Goal: Book appointment/travel/reservation: Book appointment/travel/reservation

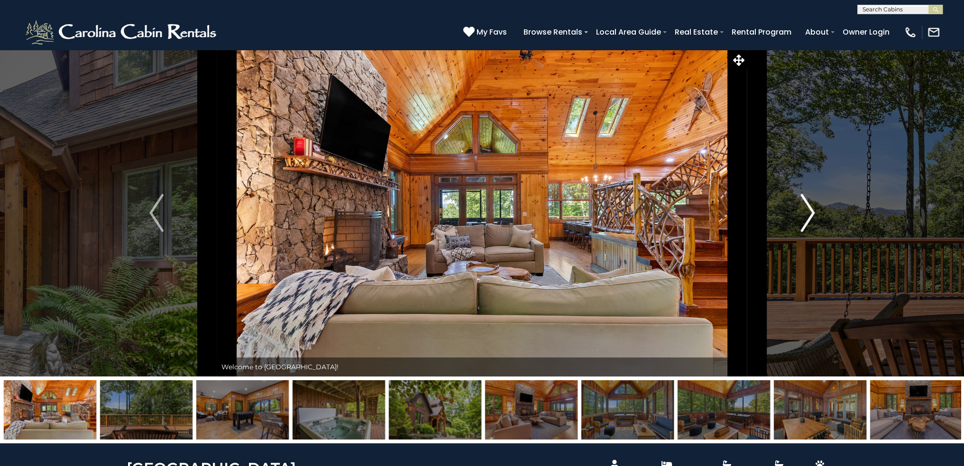
click at [813, 215] on img "Next" at bounding box center [807, 213] width 14 height 38
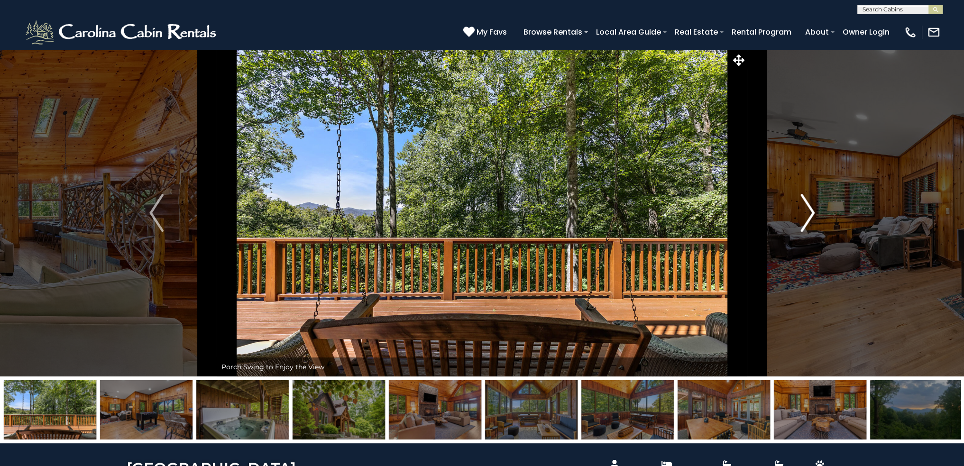
click at [813, 215] on img "Next" at bounding box center [807, 213] width 14 height 38
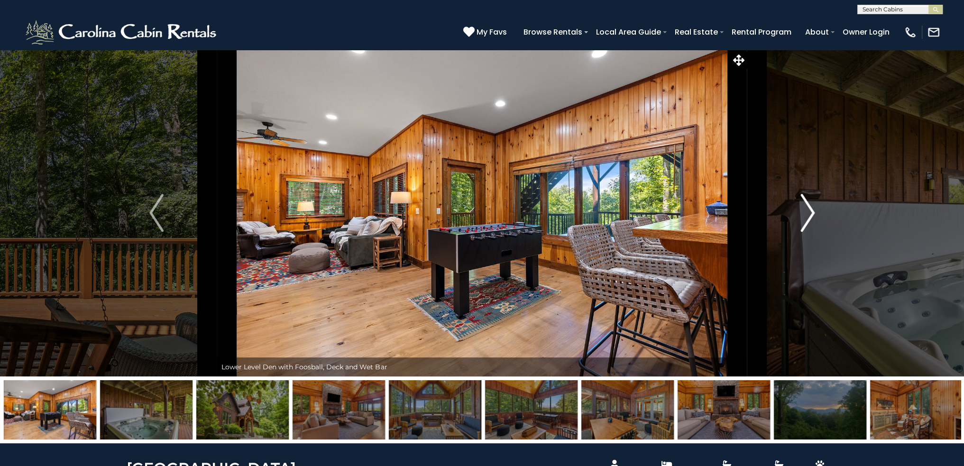
click at [813, 215] on img "Next" at bounding box center [807, 213] width 14 height 38
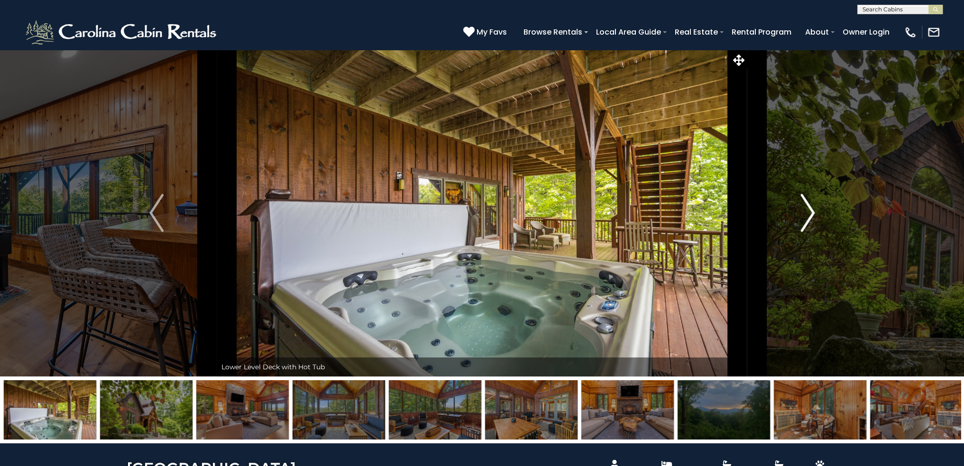
click at [813, 215] on img "Next" at bounding box center [807, 213] width 14 height 38
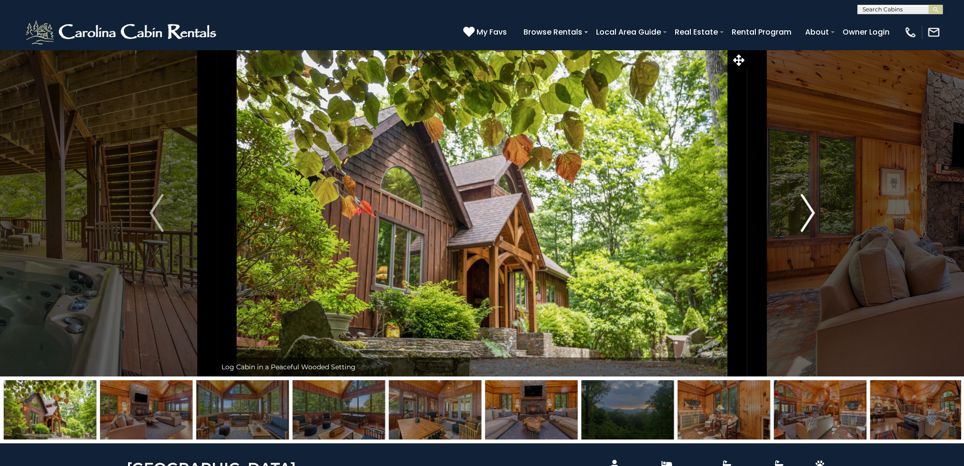
click at [813, 215] on img "Next" at bounding box center [807, 213] width 14 height 38
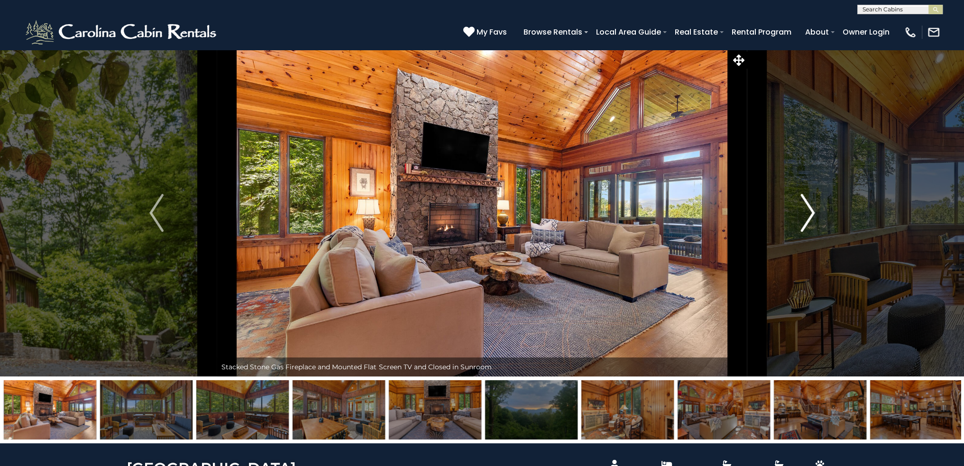
click at [813, 215] on img "Next" at bounding box center [807, 213] width 14 height 38
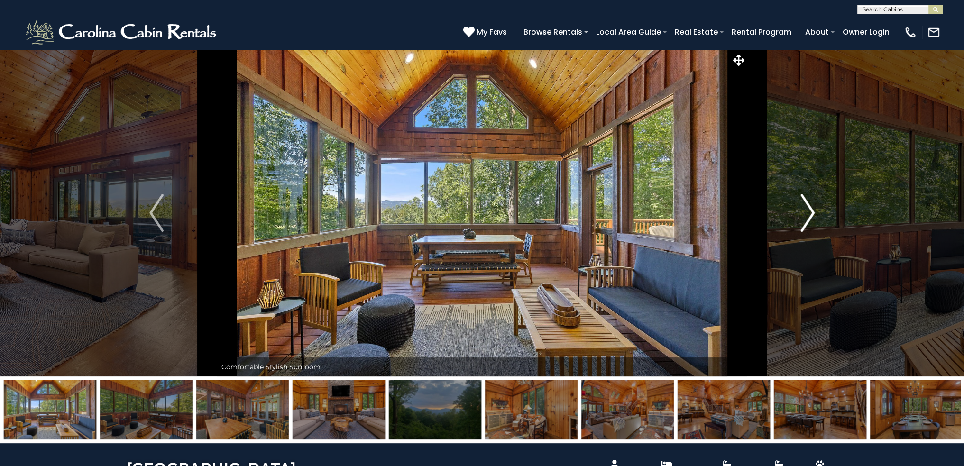
click at [813, 215] on img "Next" at bounding box center [807, 213] width 14 height 38
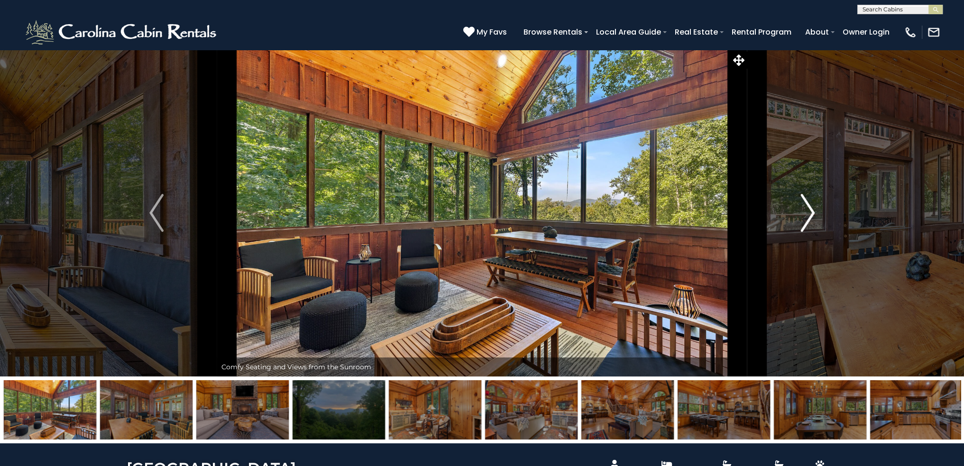
click at [813, 215] on img "Next" at bounding box center [807, 213] width 14 height 38
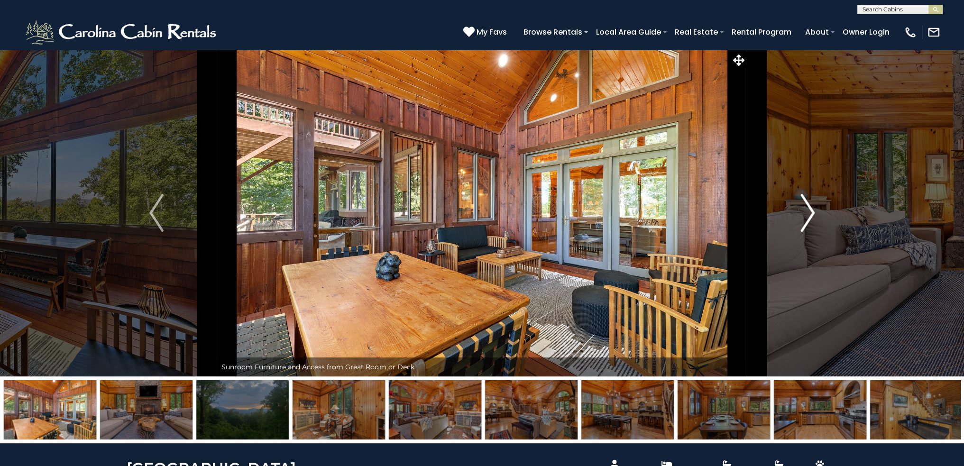
click at [813, 215] on img "Next" at bounding box center [807, 213] width 14 height 38
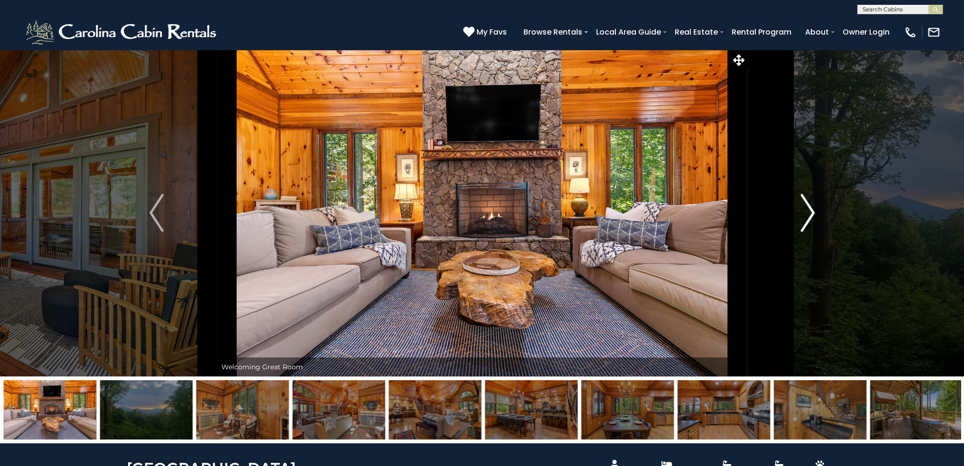
click at [813, 215] on img "Next" at bounding box center [807, 213] width 14 height 38
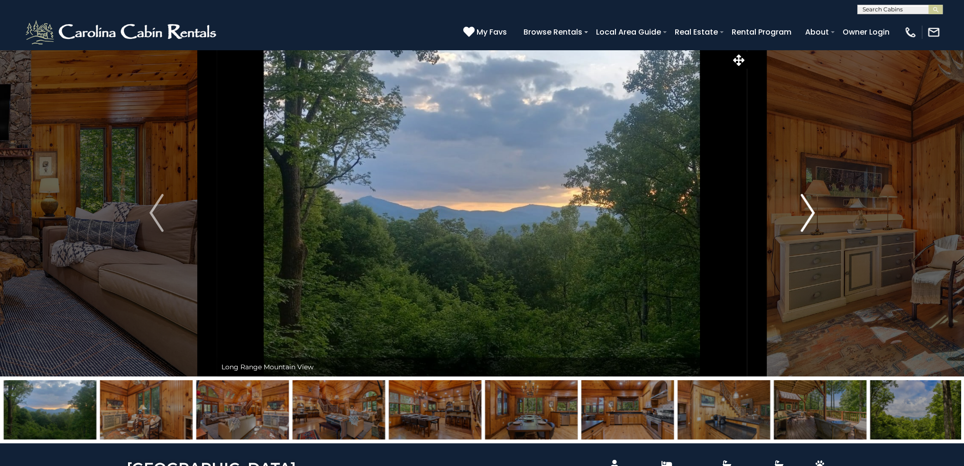
click at [813, 215] on img "Next" at bounding box center [807, 213] width 14 height 38
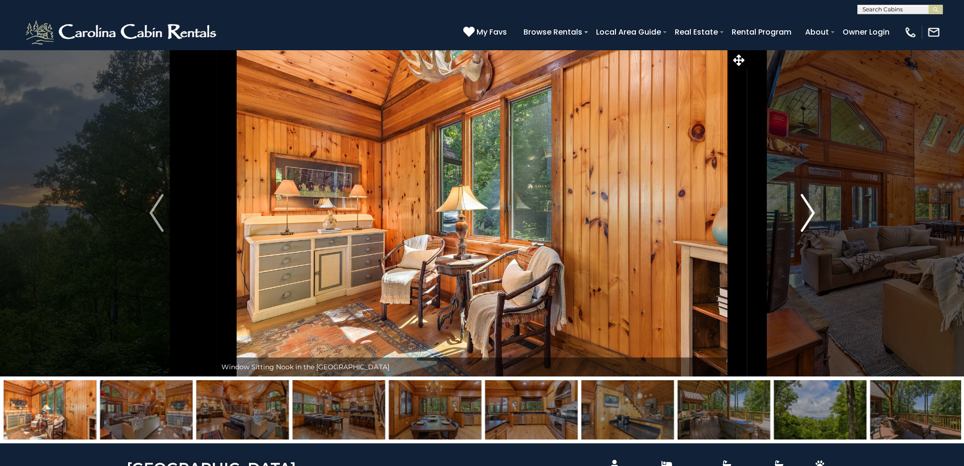
click at [813, 215] on img "Next" at bounding box center [807, 213] width 14 height 38
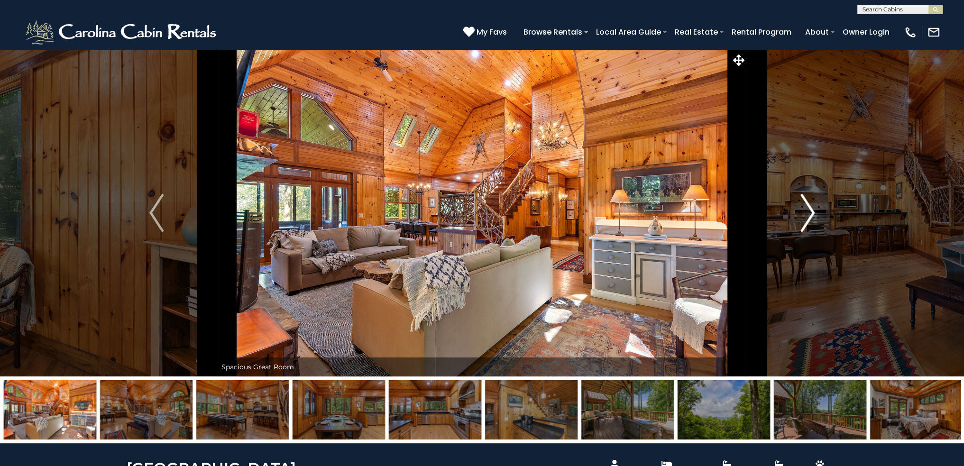
click at [813, 215] on img "Next" at bounding box center [807, 213] width 14 height 38
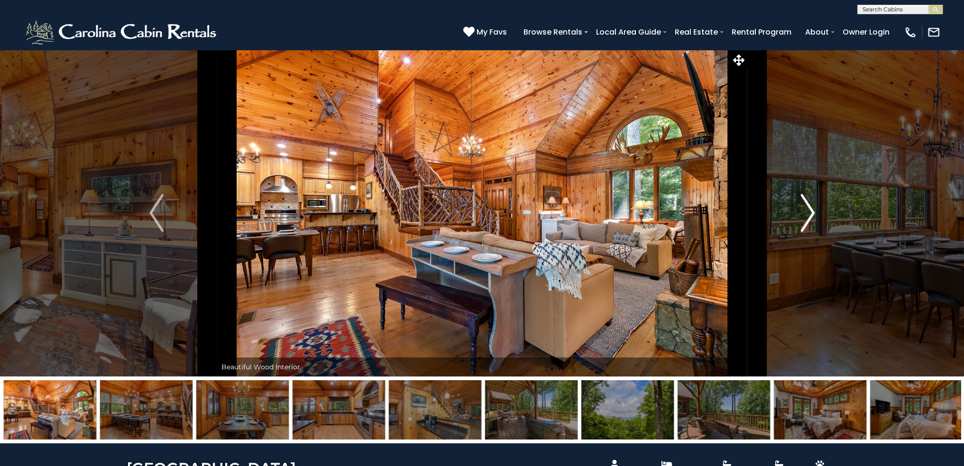
click at [813, 215] on img "Next" at bounding box center [807, 213] width 14 height 38
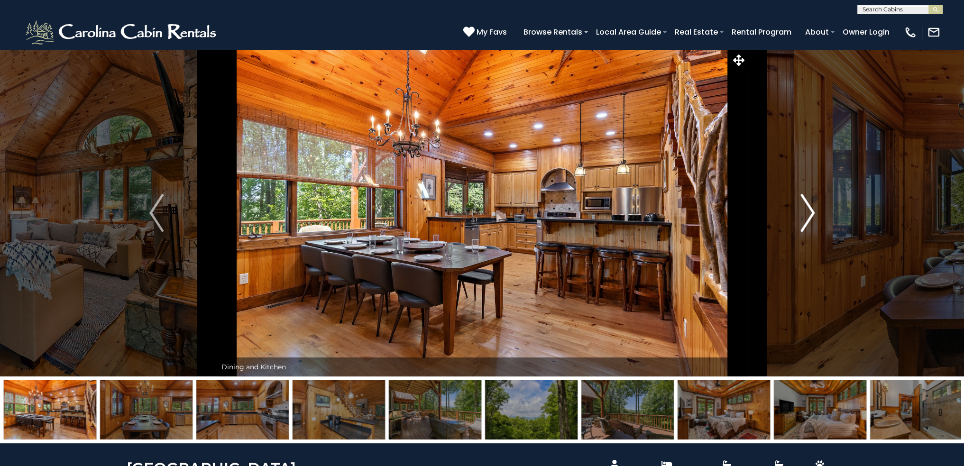
click at [813, 215] on img "Next" at bounding box center [807, 213] width 14 height 38
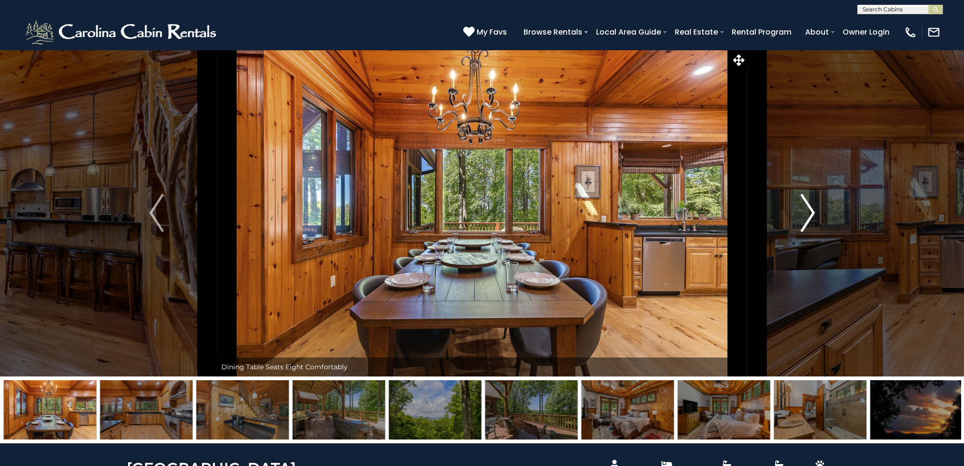
click at [813, 215] on img "Next" at bounding box center [807, 213] width 14 height 38
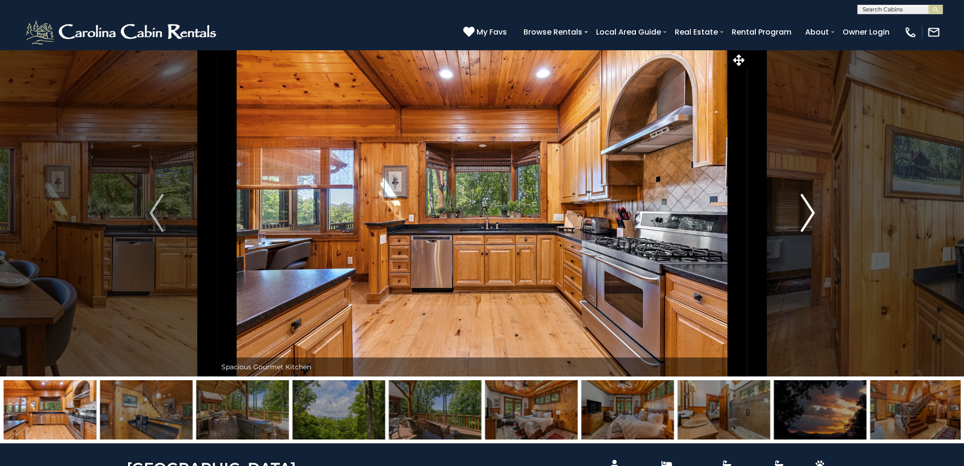
click at [813, 215] on img "Next" at bounding box center [807, 213] width 14 height 38
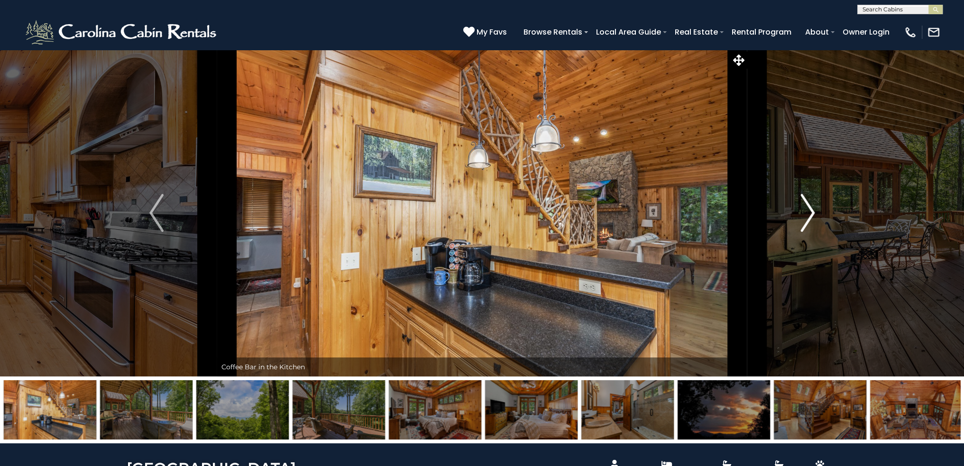
click at [813, 215] on img "Next" at bounding box center [807, 213] width 14 height 38
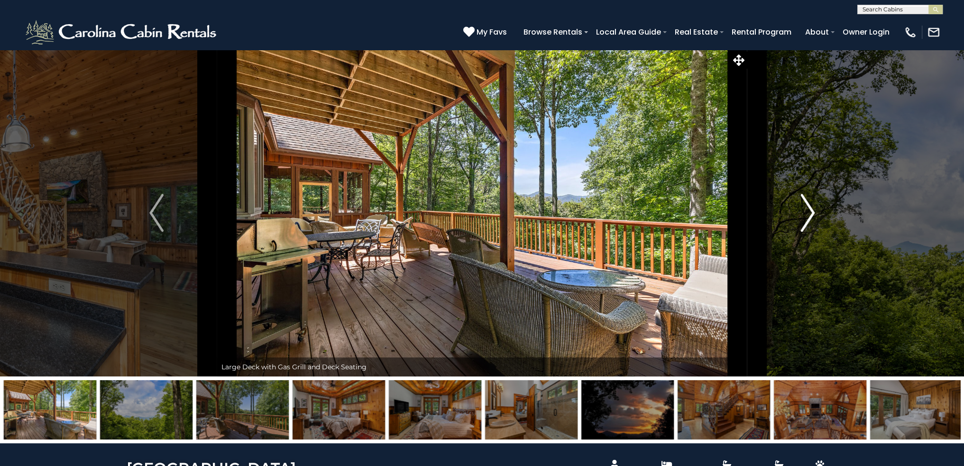
click at [813, 215] on img "Next" at bounding box center [807, 213] width 14 height 38
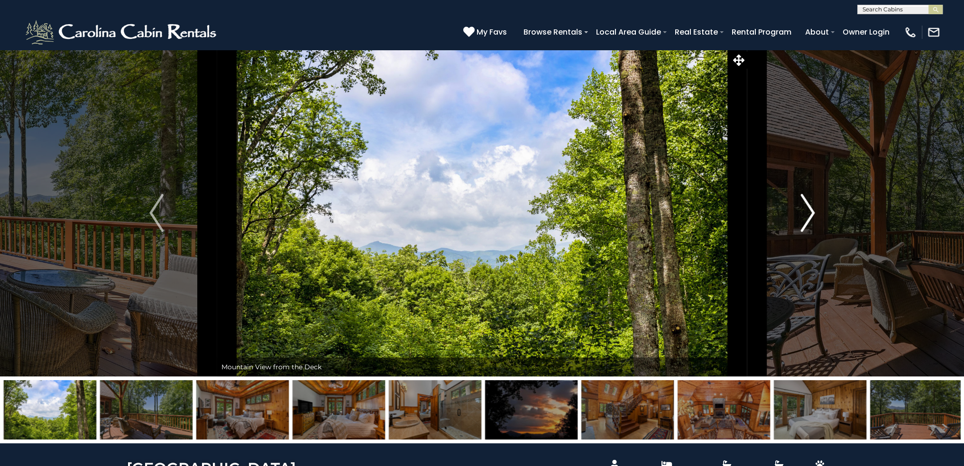
click at [813, 215] on img "Next" at bounding box center [807, 213] width 14 height 38
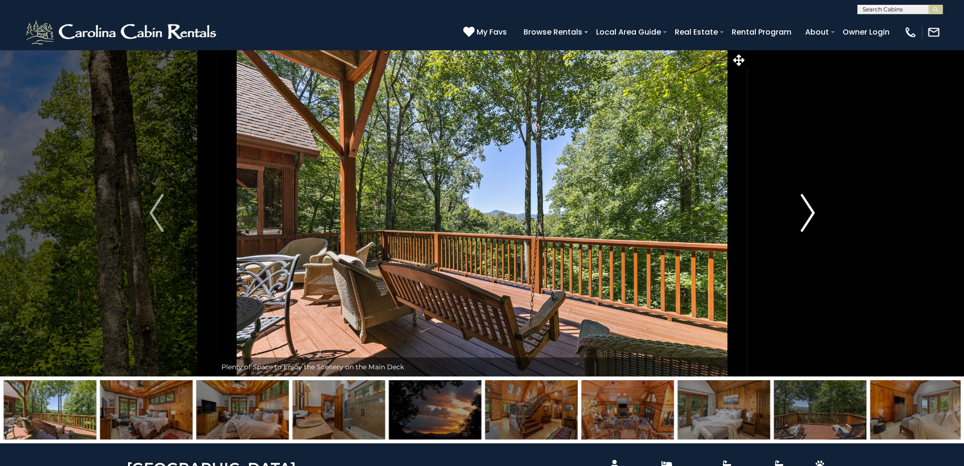
click at [813, 215] on img "Next" at bounding box center [807, 213] width 14 height 38
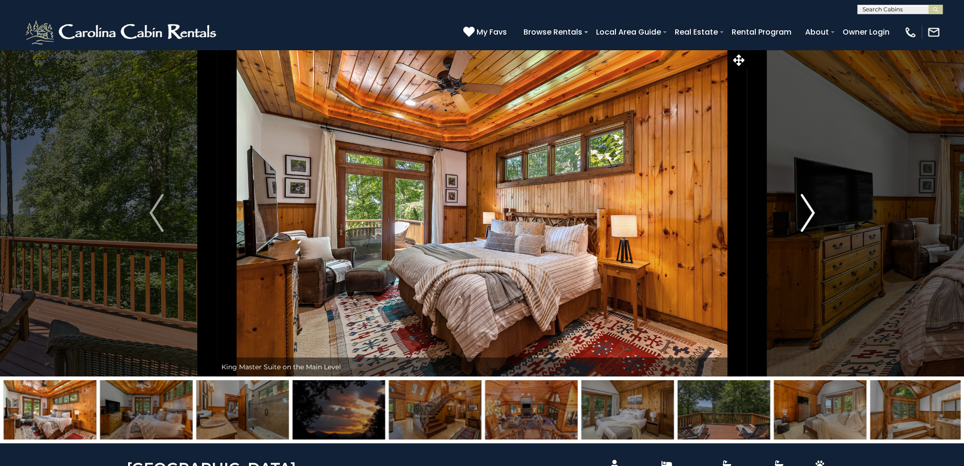
click at [808, 213] on img "Next" at bounding box center [807, 213] width 14 height 38
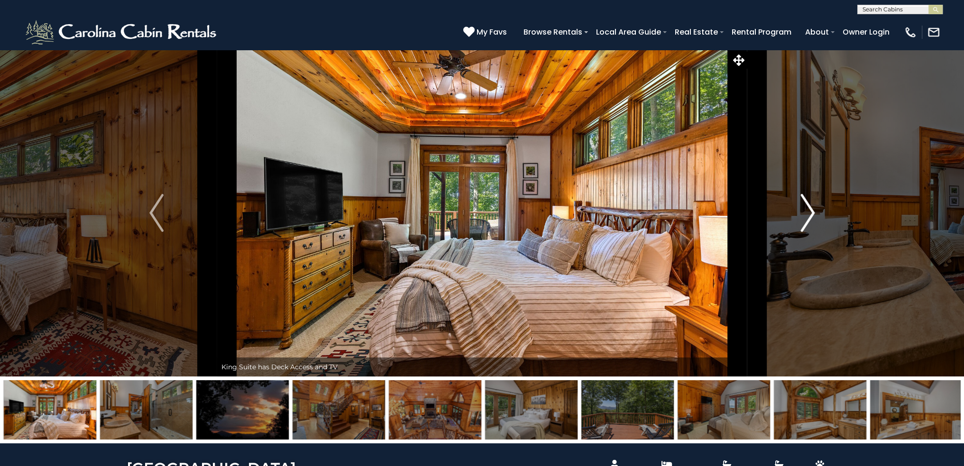
click at [808, 213] on img "Next" at bounding box center [807, 213] width 14 height 38
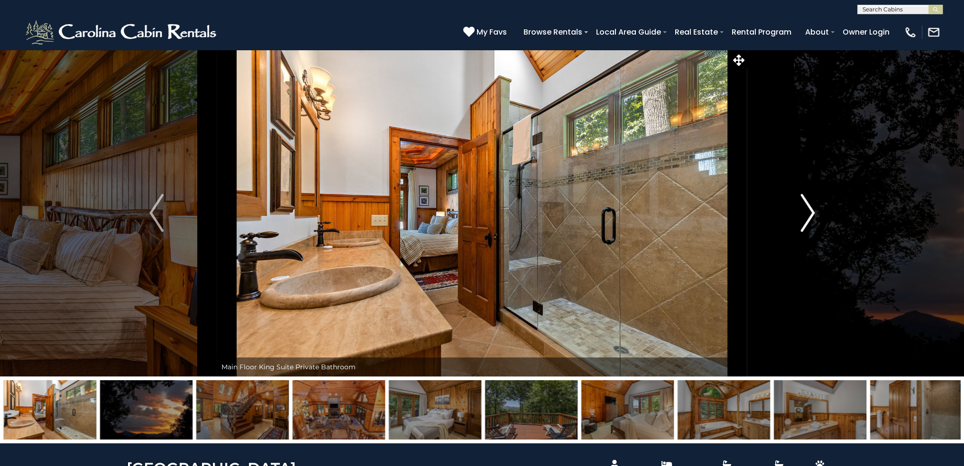
click at [808, 213] on img "Next" at bounding box center [807, 213] width 14 height 38
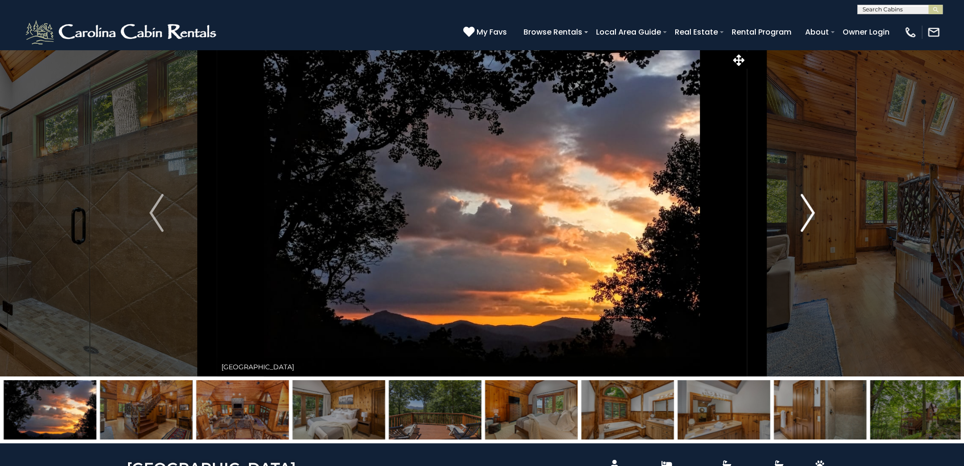
click at [808, 213] on img "Next" at bounding box center [807, 213] width 14 height 38
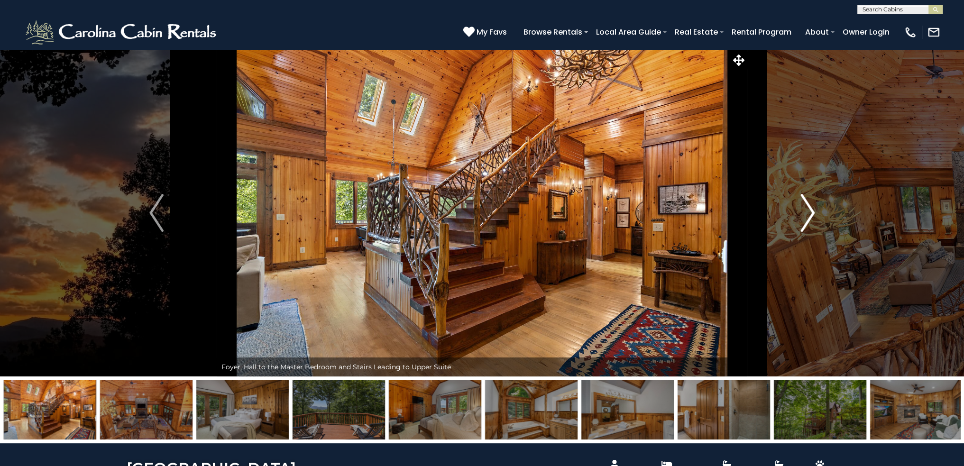
click at [808, 213] on img "Next" at bounding box center [807, 213] width 14 height 38
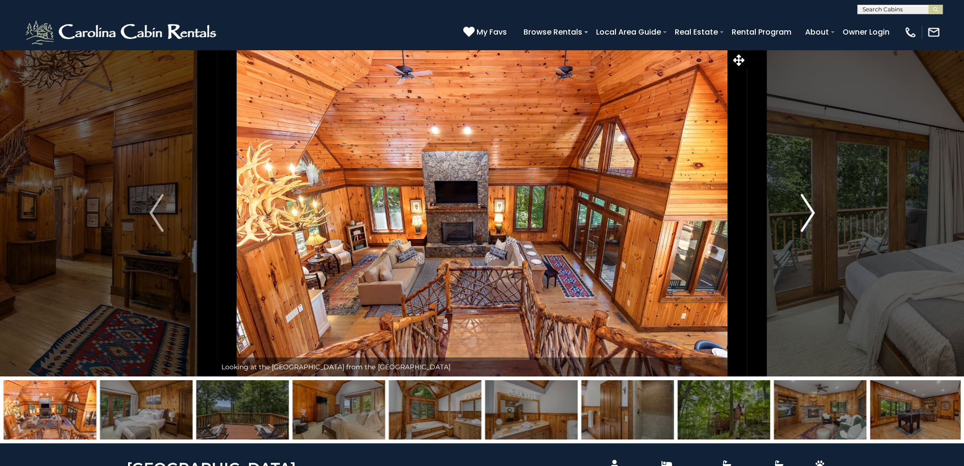
click at [808, 213] on img "Next" at bounding box center [807, 213] width 14 height 38
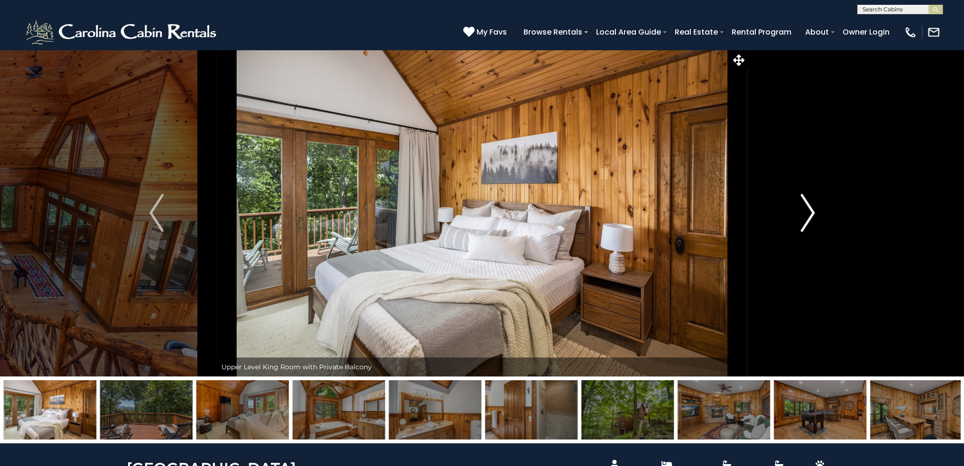
click at [808, 217] on img "Next" at bounding box center [807, 213] width 14 height 38
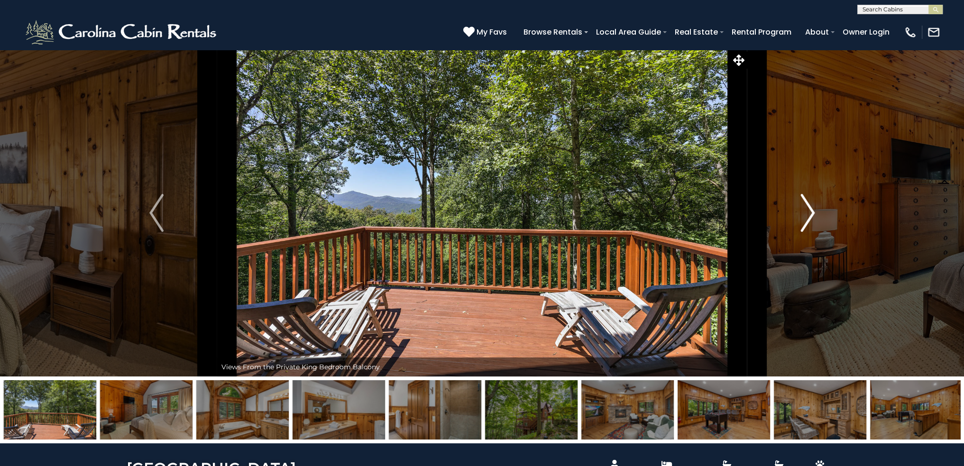
click at [808, 217] on img "Next" at bounding box center [807, 213] width 14 height 38
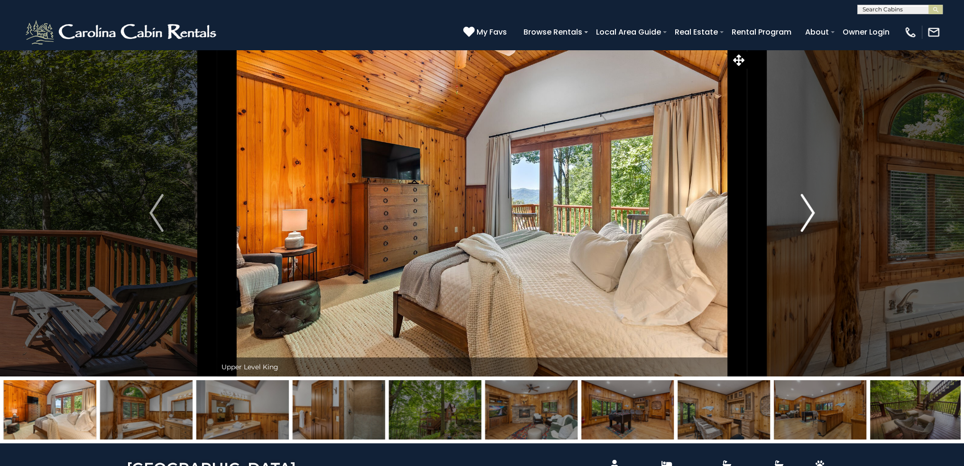
click at [808, 217] on img "Next" at bounding box center [807, 213] width 14 height 38
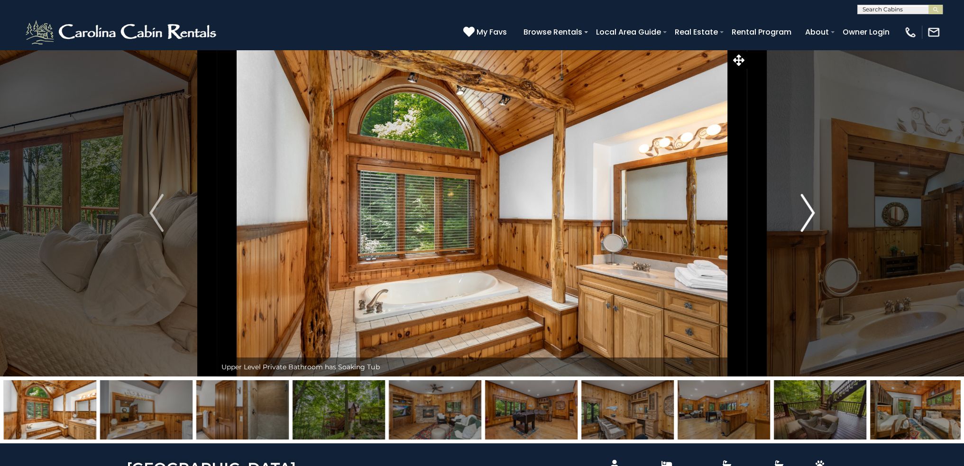
click at [808, 217] on img "Next" at bounding box center [807, 213] width 14 height 38
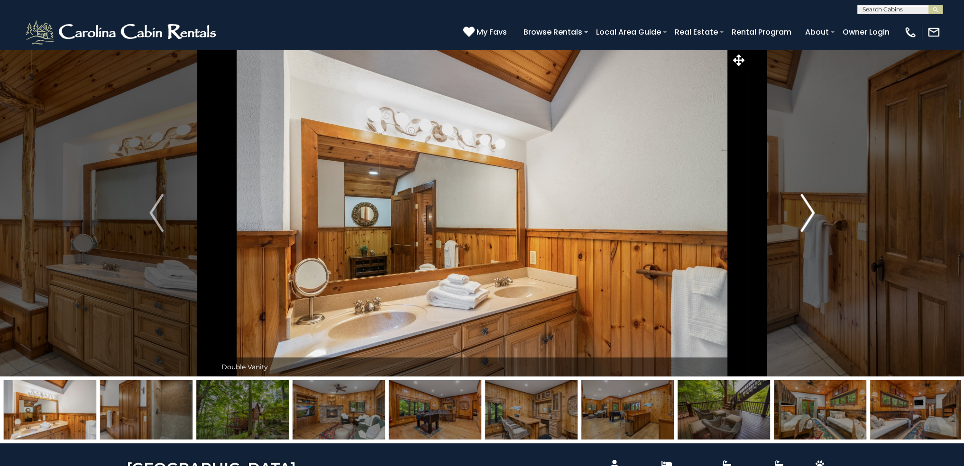
click at [808, 217] on img "Next" at bounding box center [807, 213] width 14 height 38
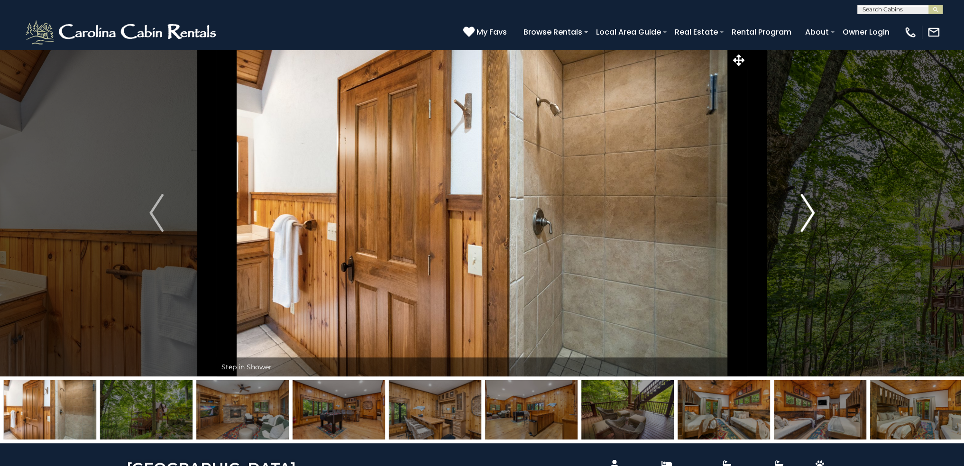
click at [808, 217] on img "Next" at bounding box center [807, 213] width 14 height 38
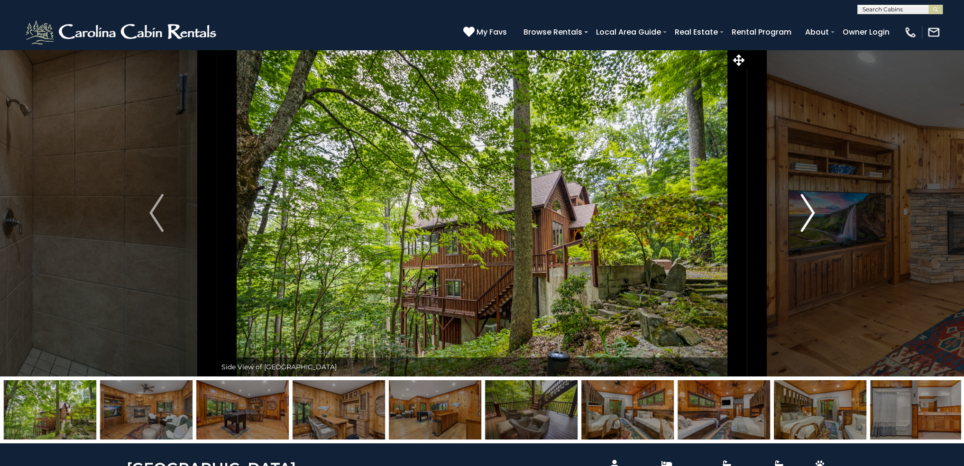
click at [808, 217] on img "Next" at bounding box center [807, 213] width 14 height 38
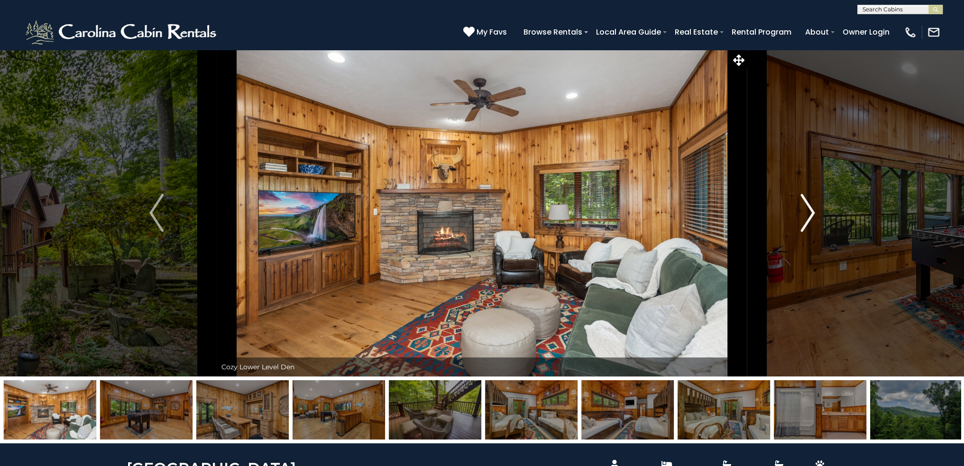
click at [808, 217] on img "Next" at bounding box center [807, 213] width 14 height 38
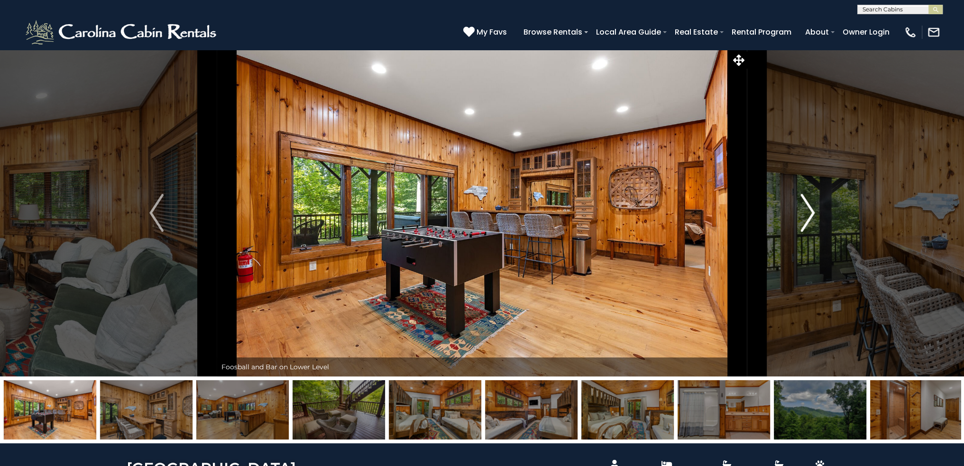
click at [808, 217] on img "Next" at bounding box center [807, 213] width 14 height 38
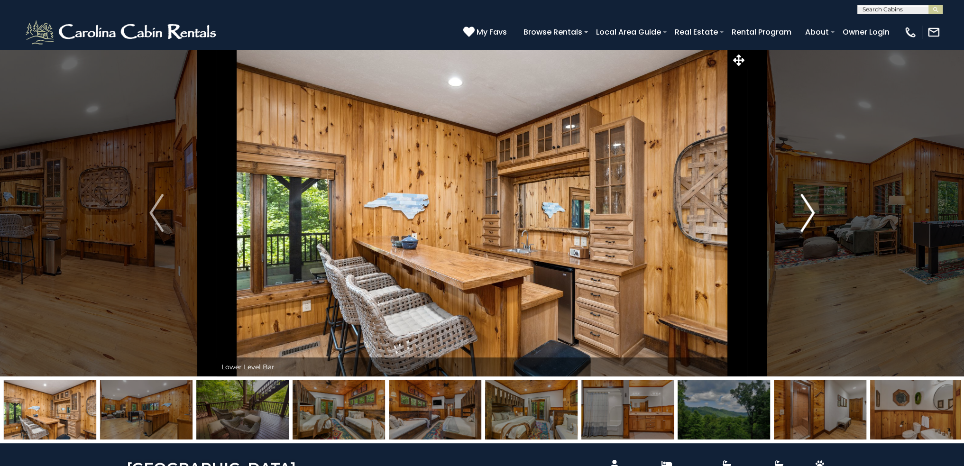
click at [808, 217] on img "Next" at bounding box center [807, 213] width 14 height 38
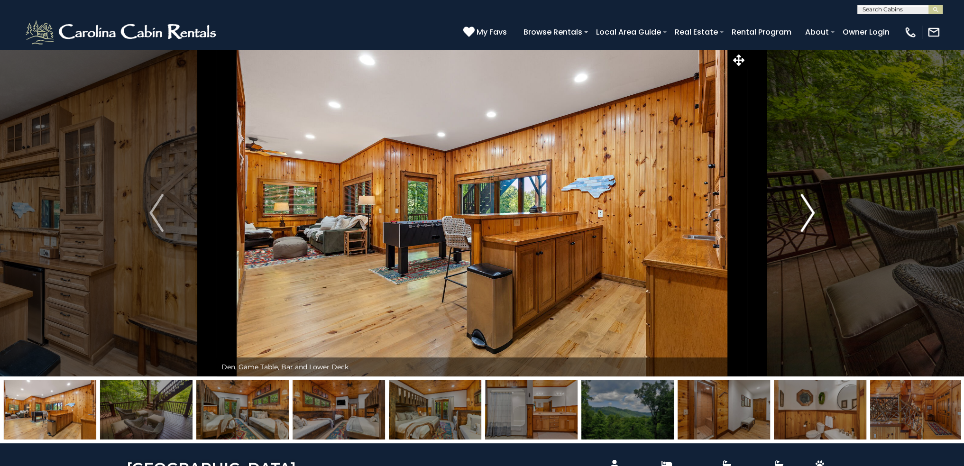
click at [808, 217] on img "Next" at bounding box center [807, 213] width 14 height 38
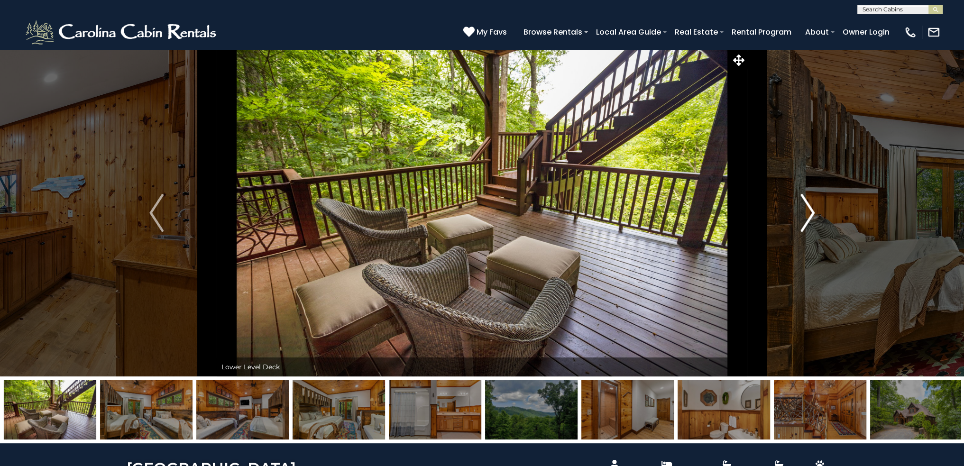
click at [808, 217] on img "Next" at bounding box center [807, 213] width 14 height 38
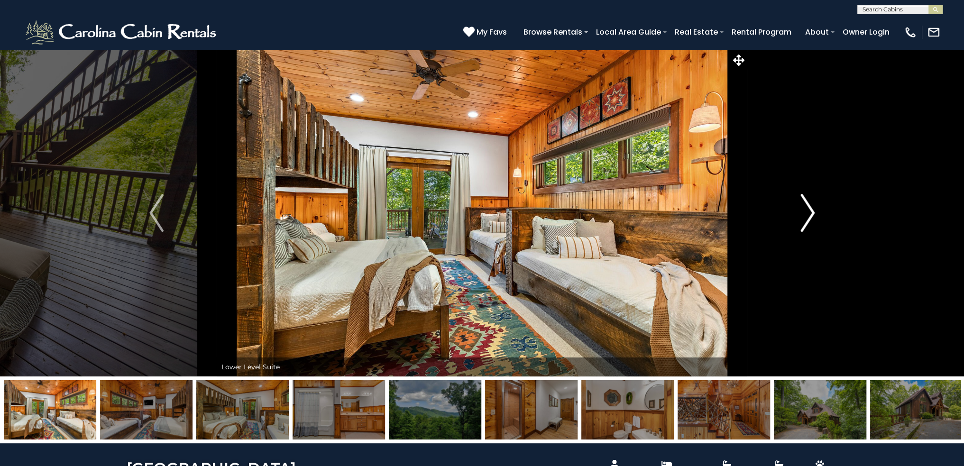
click at [808, 217] on img "Next" at bounding box center [807, 213] width 14 height 38
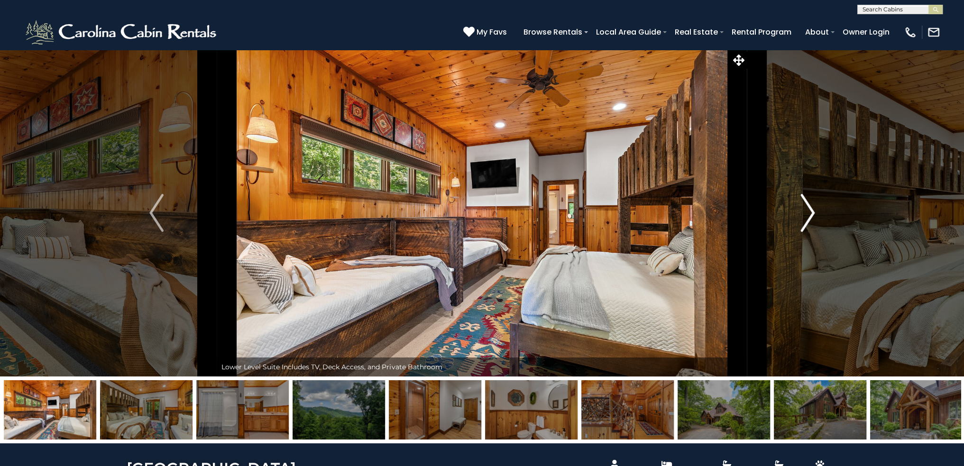
click at [808, 217] on img "Next" at bounding box center [807, 213] width 14 height 38
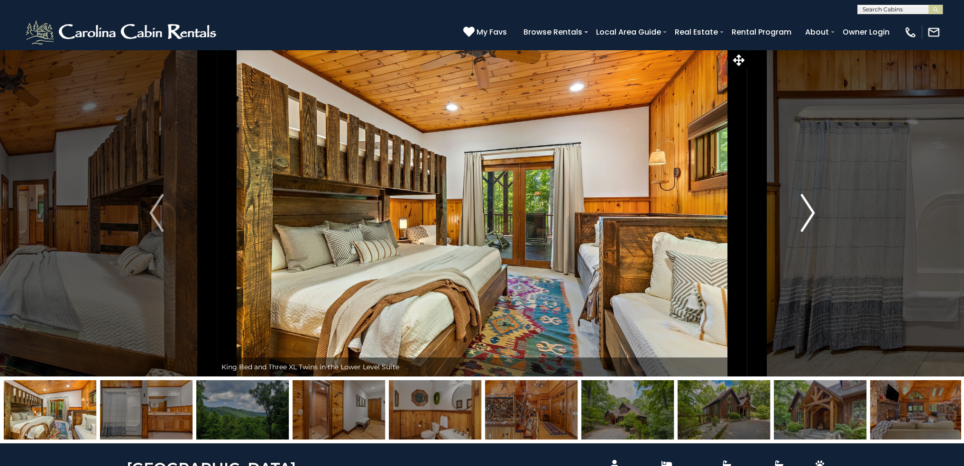
click at [808, 217] on img "Next" at bounding box center [807, 213] width 14 height 38
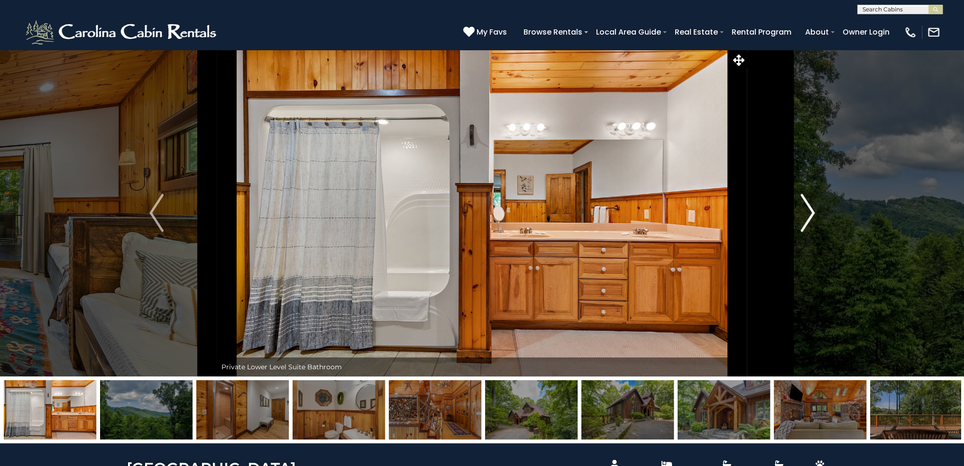
click at [808, 217] on img "Next" at bounding box center [807, 213] width 14 height 38
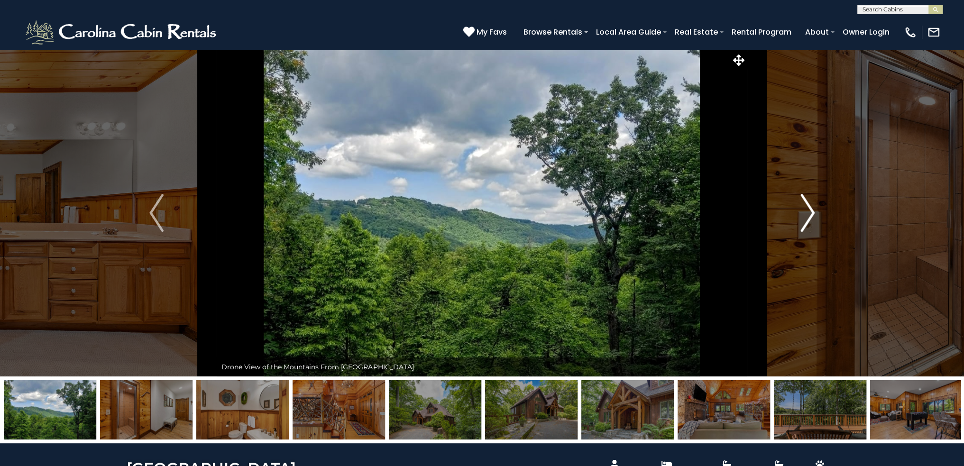
click at [808, 217] on img "Next" at bounding box center [807, 213] width 14 height 38
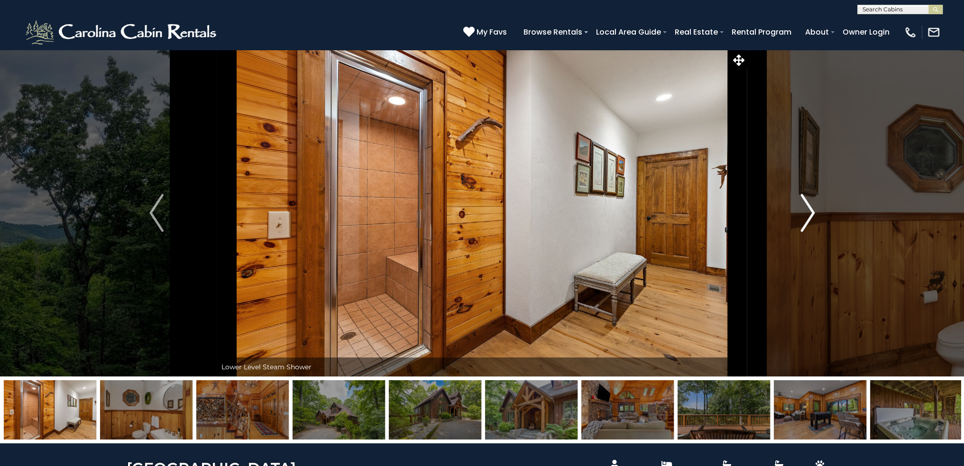
click at [808, 217] on img "Next" at bounding box center [807, 213] width 14 height 38
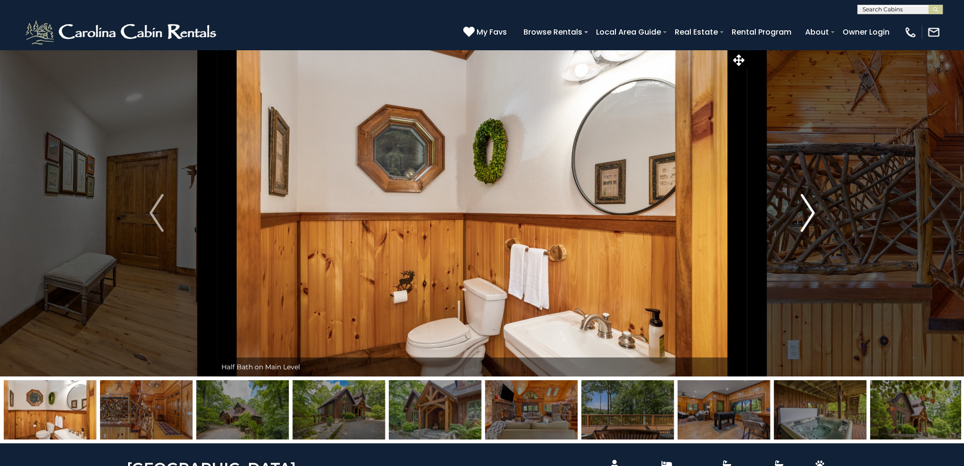
click at [808, 217] on img "Next" at bounding box center [807, 213] width 14 height 38
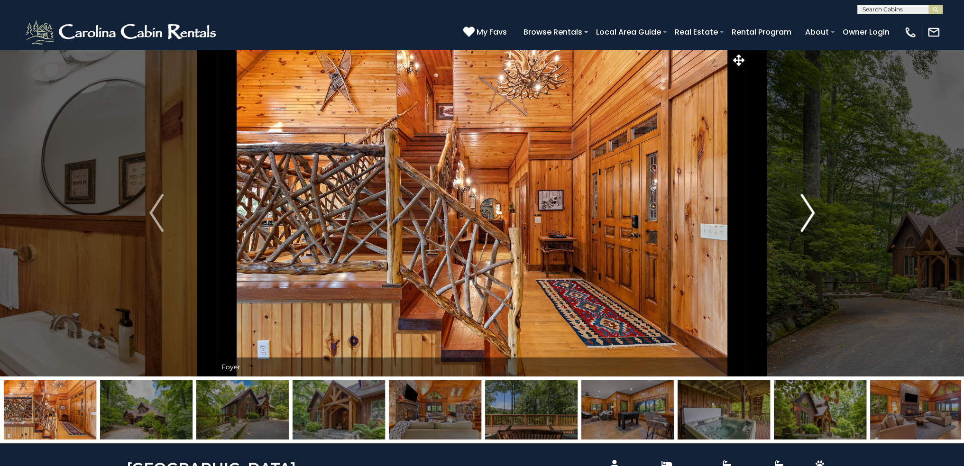
click at [808, 217] on img "Next" at bounding box center [807, 213] width 14 height 38
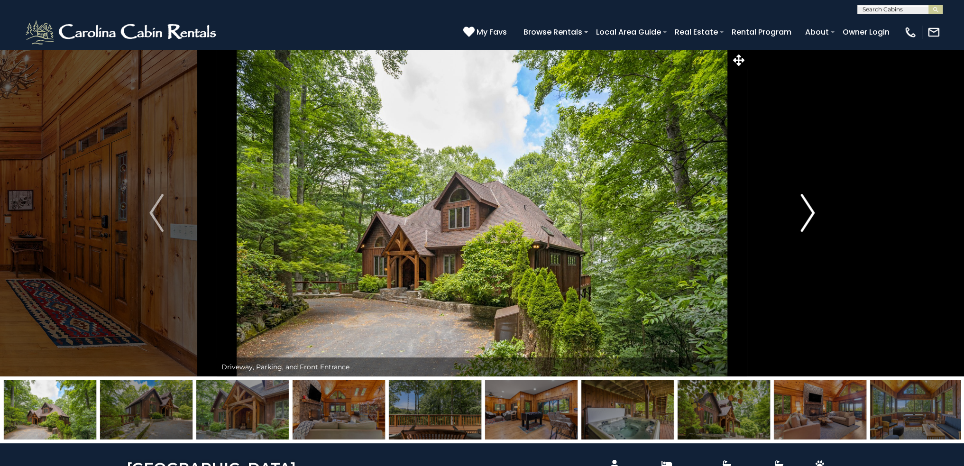
click at [808, 217] on img "Next" at bounding box center [807, 213] width 14 height 38
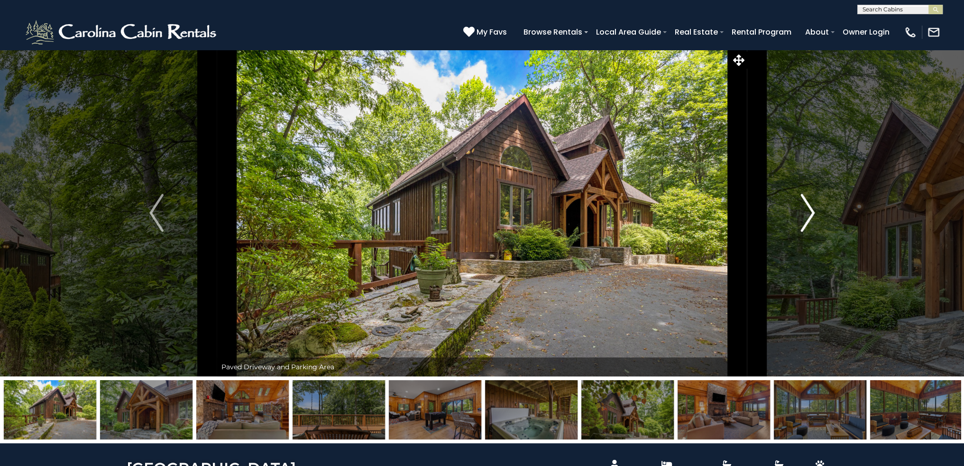
click at [808, 217] on img "Next" at bounding box center [807, 213] width 14 height 38
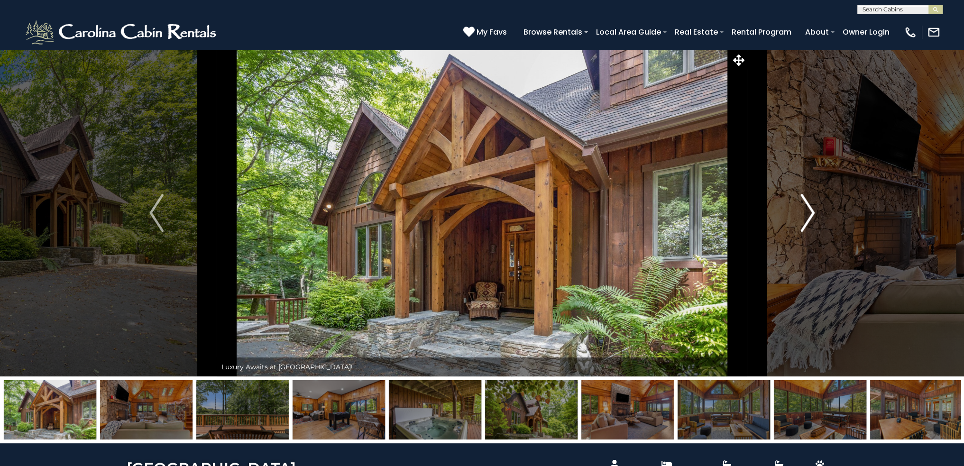
click at [808, 217] on img "Next" at bounding box center [807, 213] width 14 height 38
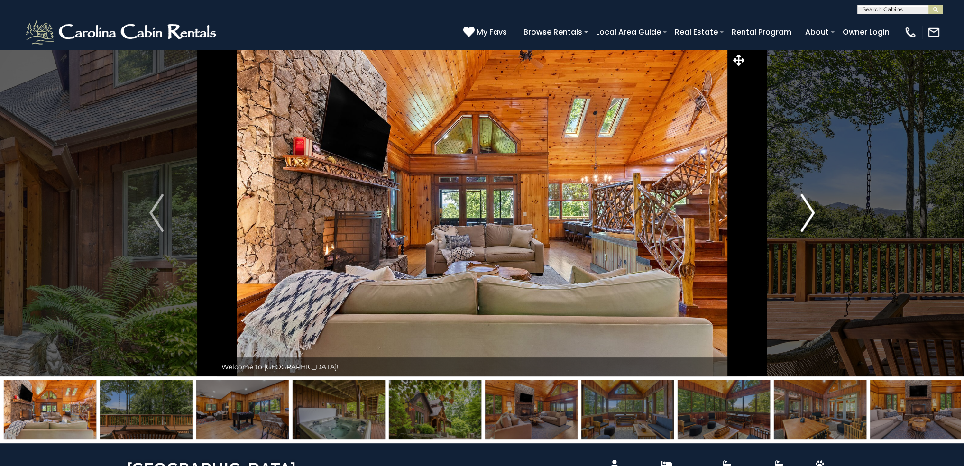
click at [808, 217] on img "Next" at bounding box center [807, 213] width 14 height 38
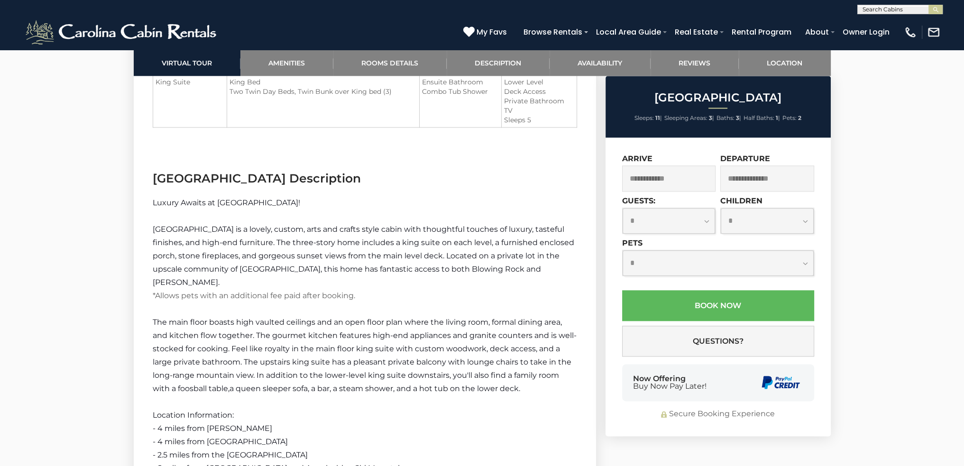
scroll to position [1469, 0]
click at [666, 180] on input "text" at bounding box center [669, 178] width 94 height 26
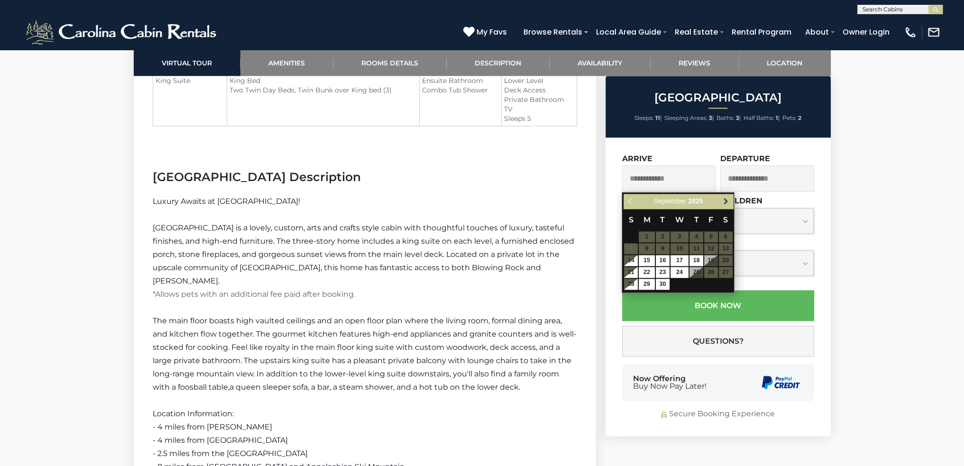
click at [724, 202] on span "Next" at bounding box center [726, 202] width 8 height 8
click at [724, 203] on span "Next" at bounding box center [726, 202] width 8 height 8
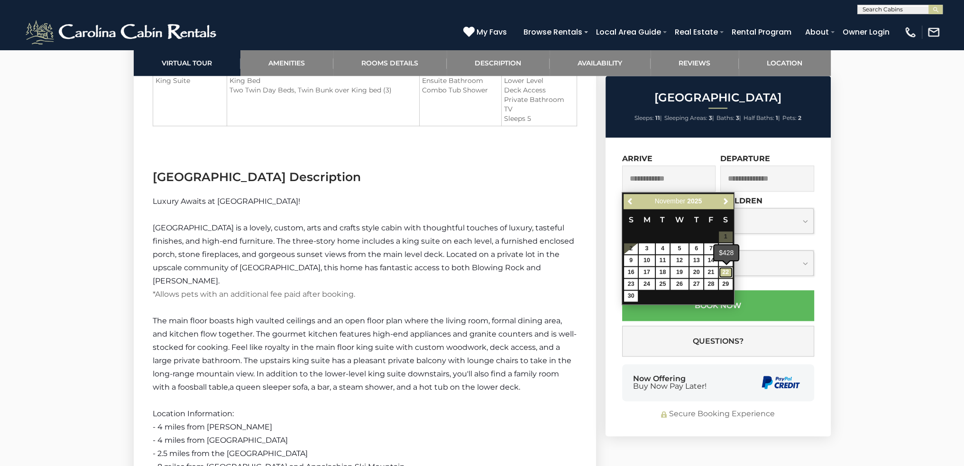
click at [728, 270] on link "22" at bounding box center [726, 272] width 14 height 11
type input "**********"
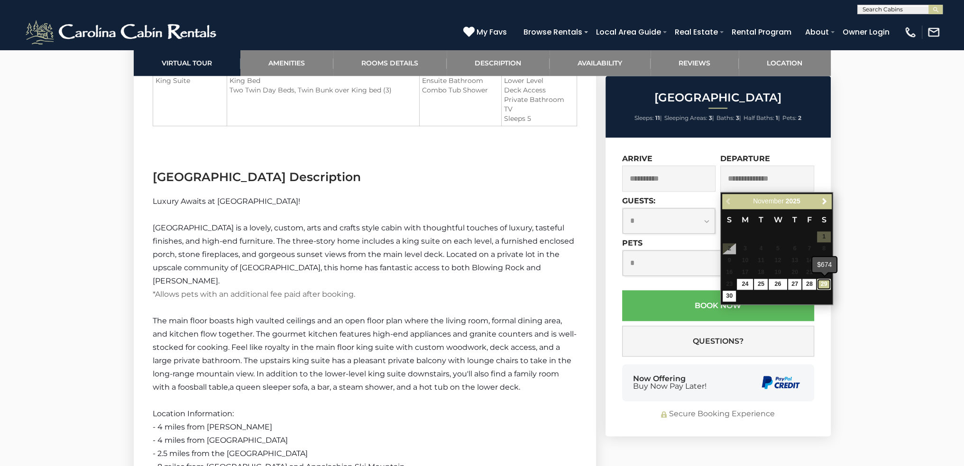
click at [828, 286] on link "29" at bounding box center [824, 284] width 14 height 11
type input "**********"
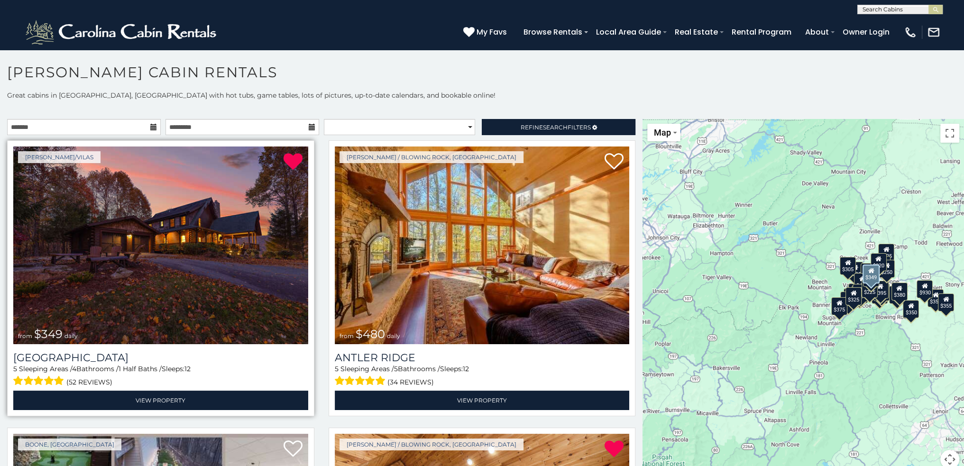
click at [138, 237] on img at bounding box center [160, 245] width 295 height 198
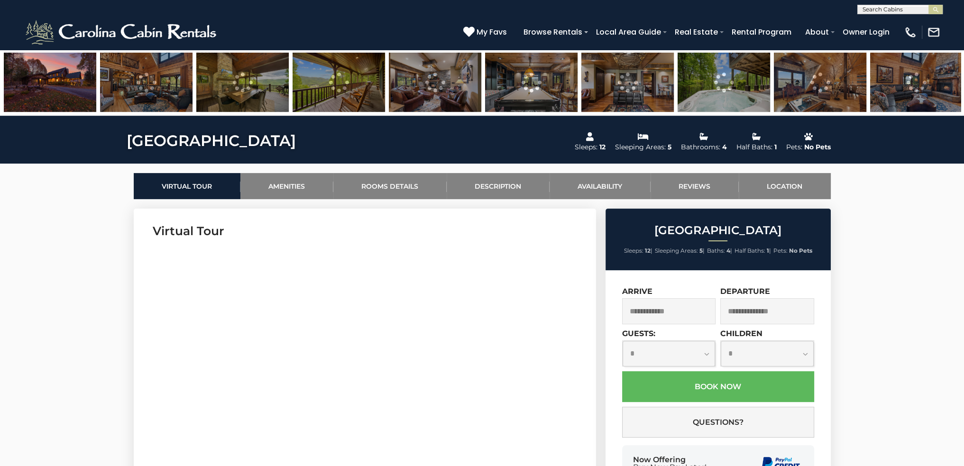
scroll to position [332, 0]
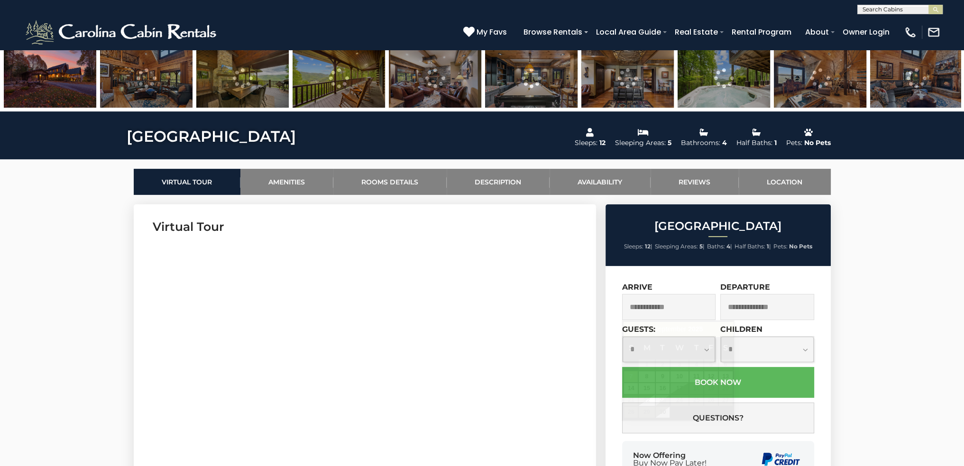
click at [679, 309] on input "text" at bounding box center [669, 307] width 94 height 26
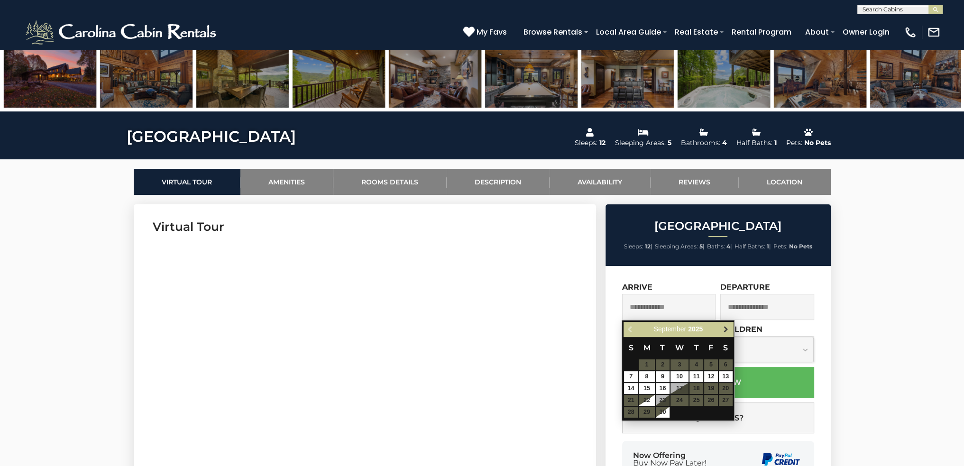
click at [726, 328] on span "Next" at bounding box center [726, 330] width 8 height 8
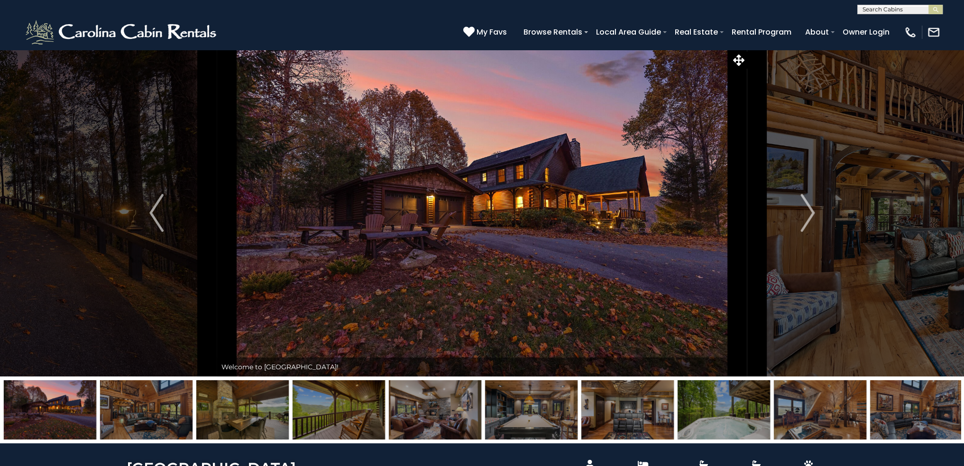
scroll to position [0, 0]
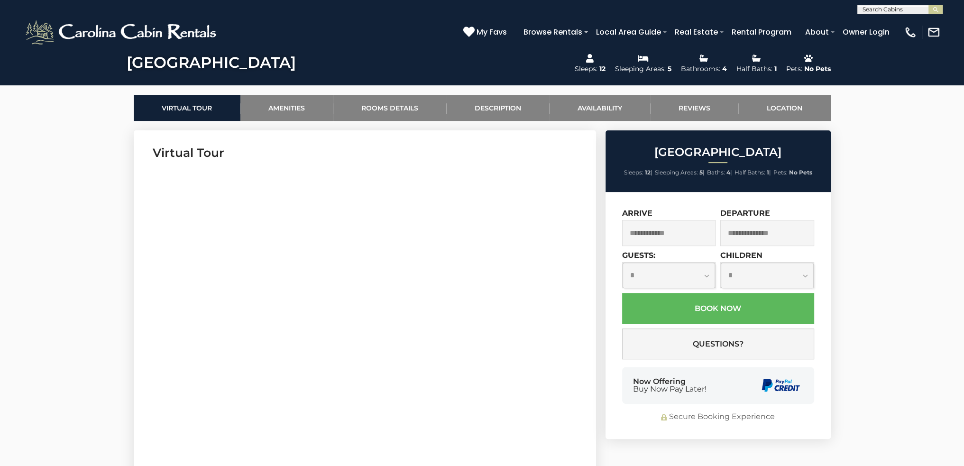
click at [642, 231] on input "text" at bounding box center [669, 233] width 94 height 26
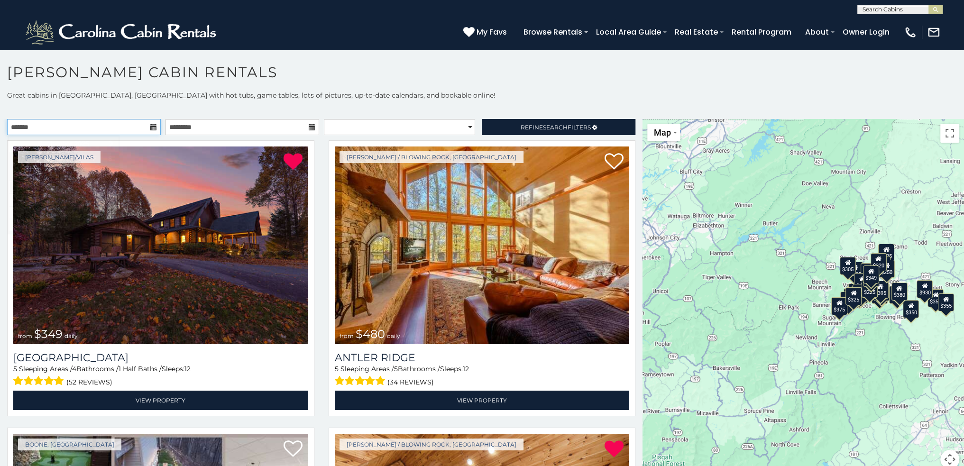
click at [137, 125] on input "text" at bounding box center [84, 127] width 154 height 16
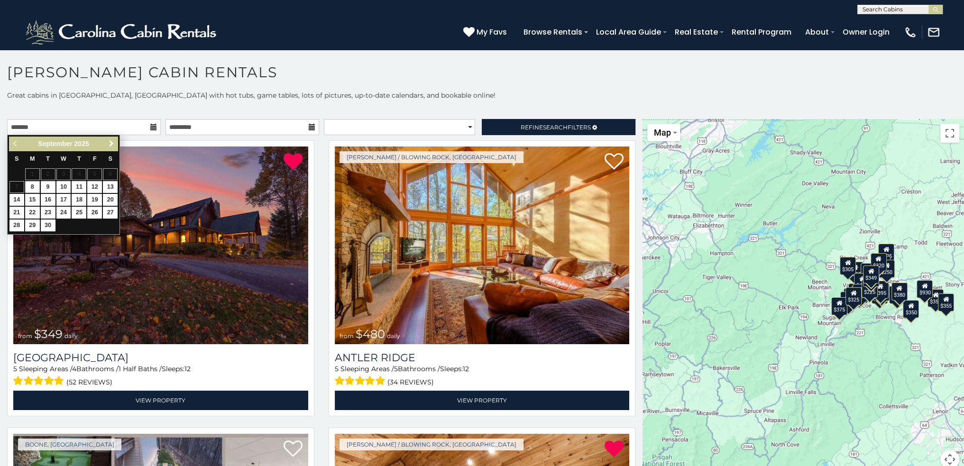
click at [110, 139] on link "Next" at bounding box center [111, 144] width 12 height 12
click at [110, 140] on span "Next" at bounding box center [112, 144] width 8 height 8
click at [109, 209] on link "22" at bounding box center [110, 213] width 15 height 12
type input "**********"
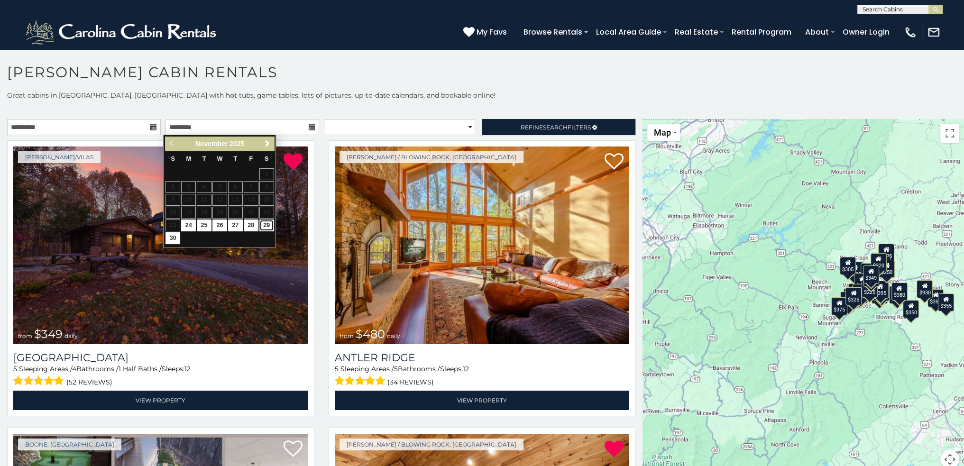
click at [268, 227] on link "29" at bounding box center [266, 225] width 15 height 12
type input "**********"
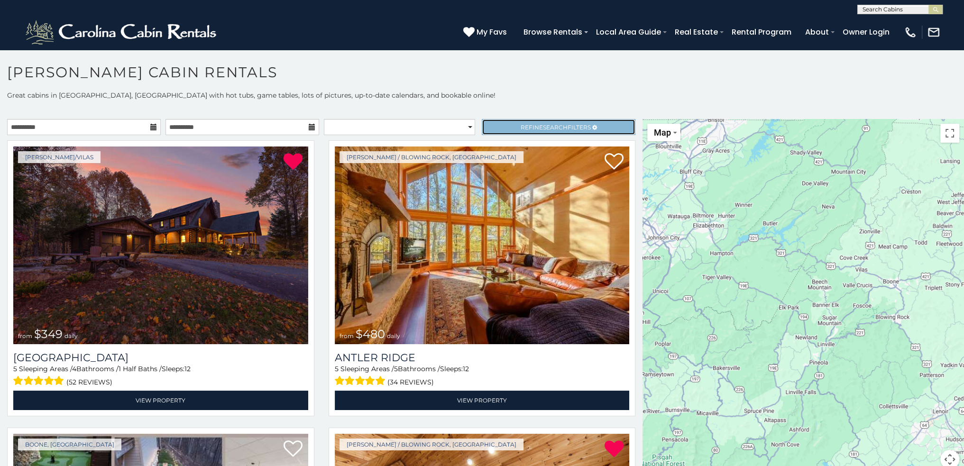
click at [574, 128] on span "Refine Search Filters" at bounding box center [555, 127] width 70 height 7
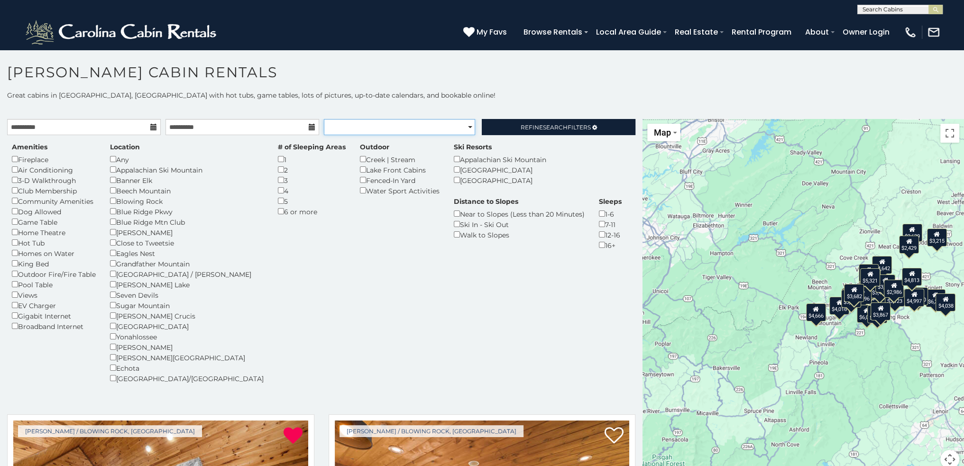
click at [439, 127] on select "**********" at bounding box center [399, 127] width 151 height 16
click at [427, 126] on select "**********" at bounding box center [399, 127] width 151 height 16
click at [431, 93] on p "Great cabins in [GEOGRAPHIC_DATA], [GEOGRAPHIC_DATA] with hot tubs, game tables…" at bounding box center [482, 95] width 964 height 9
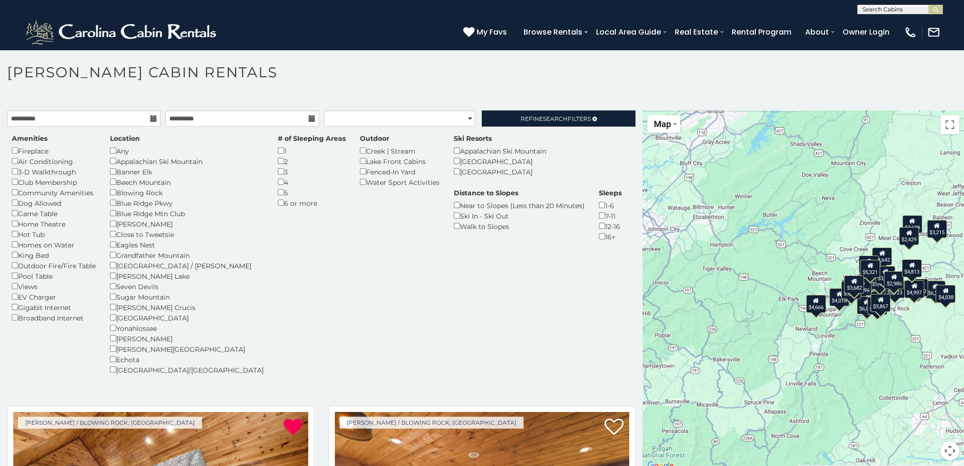
click at [428, 74] on h1 "[PERSON_NAME] Cabin Rentals" at bounding box center [482, 77] width 964 height 27
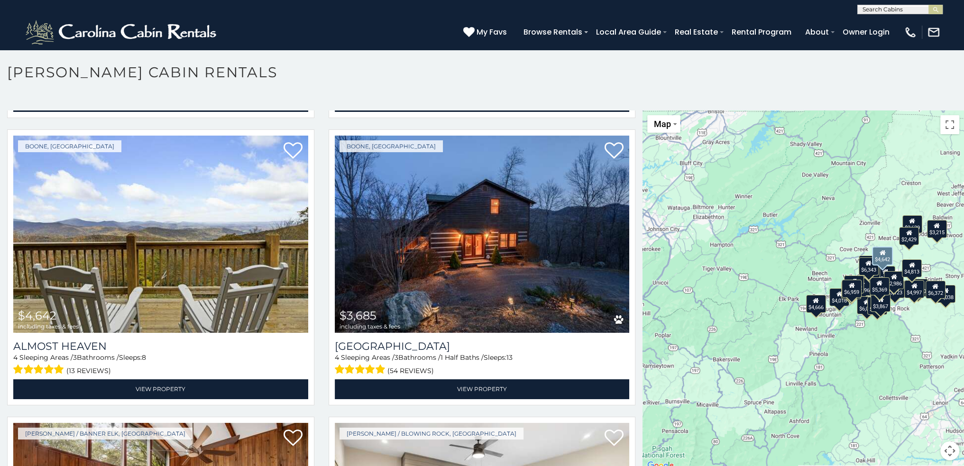
scroll to position [1185, 0]
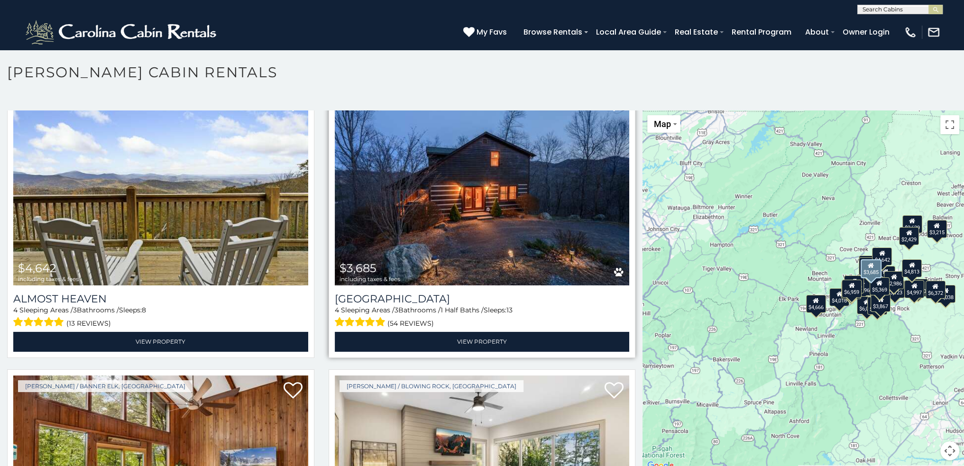
click at [478, 158] on img at bounding box center [482, 187] width 295 height 198
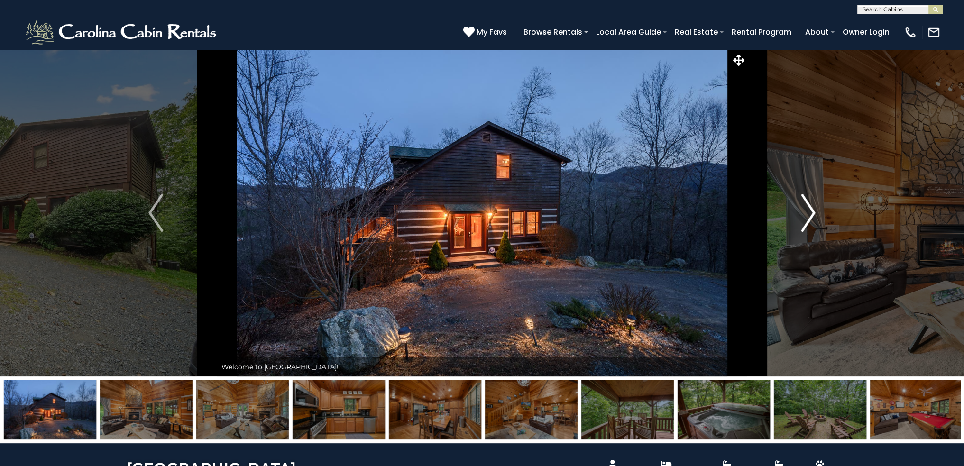
click at [809, 212] on img "Next" at bounding box center [808, 213] width 14 height 38
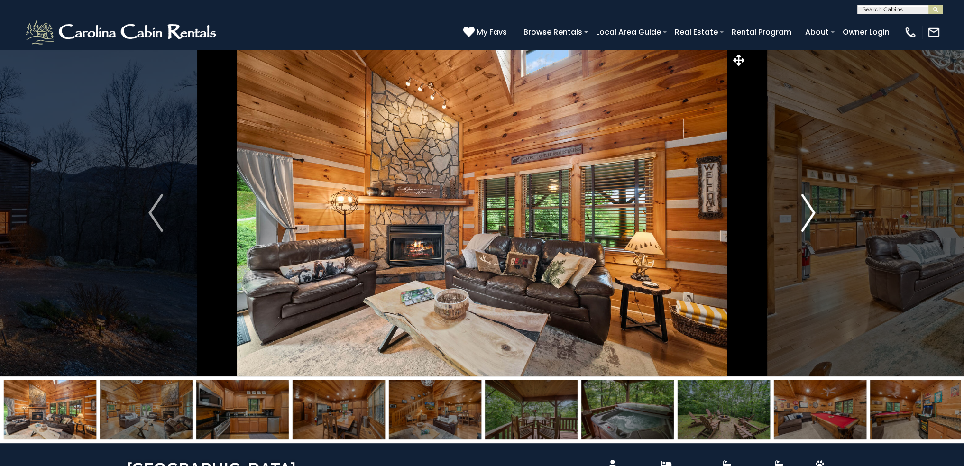
click at [811, 212] on img "Next" at bounding box center [808, 213] width 14 height 38
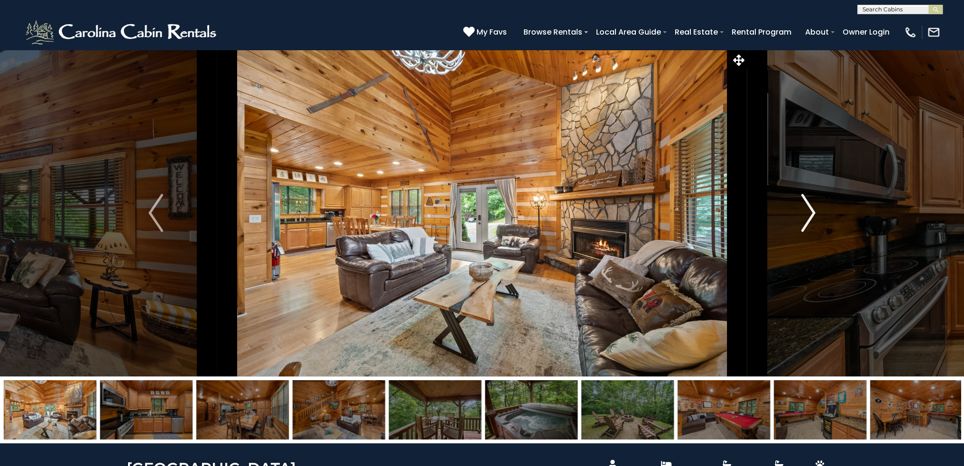
click at [811, 212] on img "Next" at bounding box center [808, 213] width 14 height 38
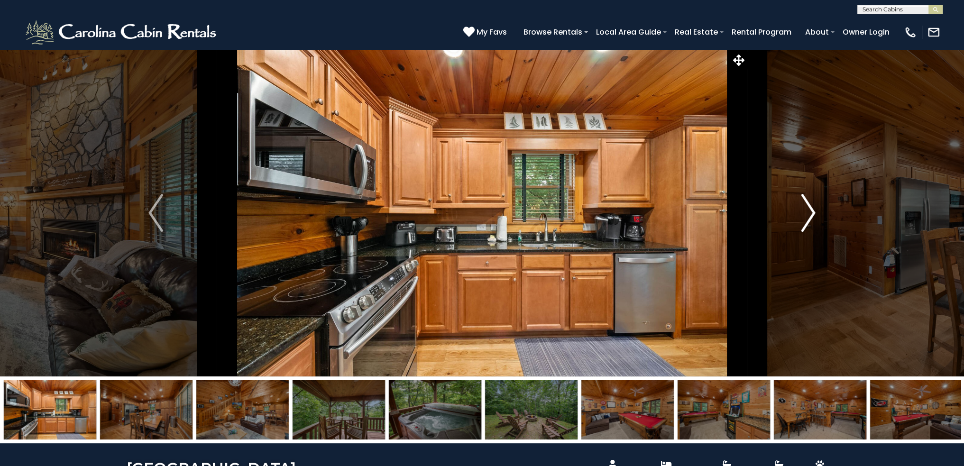
click at [811, 212] on img "Next" at bounding box center [808, 213] width 14 height 38
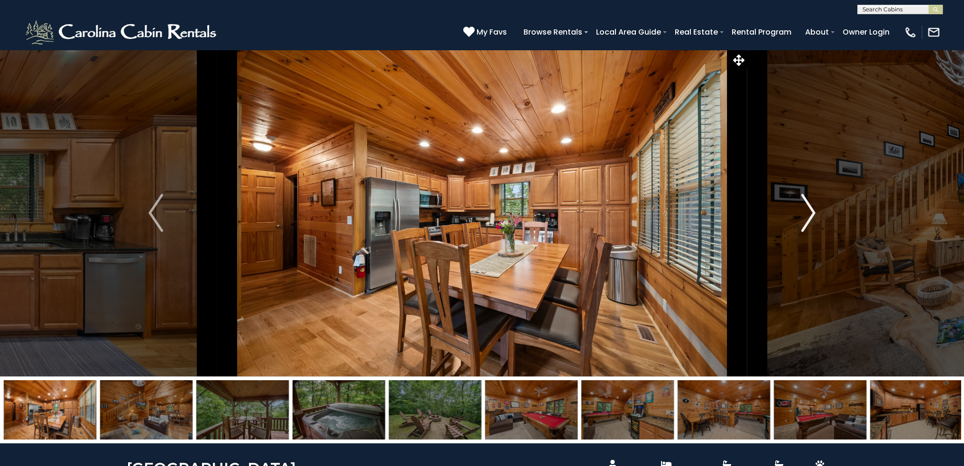
click at [811, 212] on img "Next" at bounding box center [808, 213] width 14 height 38
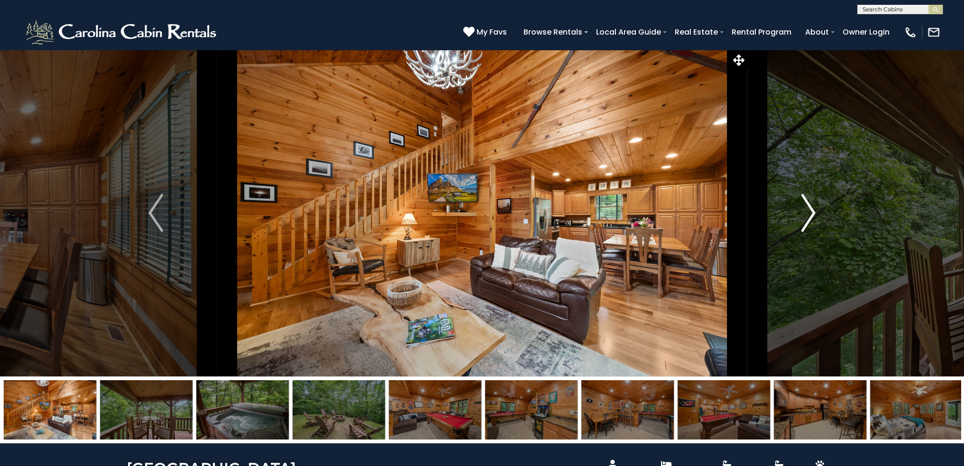
click at [811, 212] on img "Next" at bounding box center [808, 213] width 14 height 38
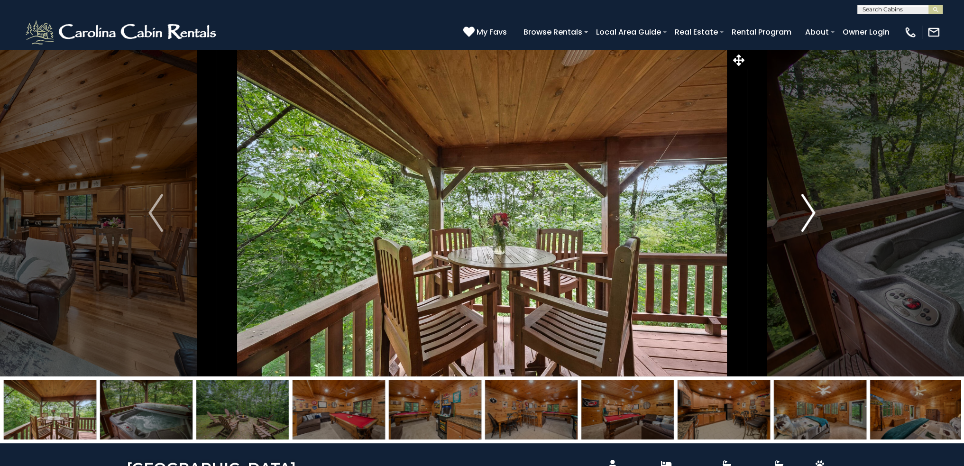
click at [811, 212] on img "Next" at bounding box center [808, 213] width 14 height 38
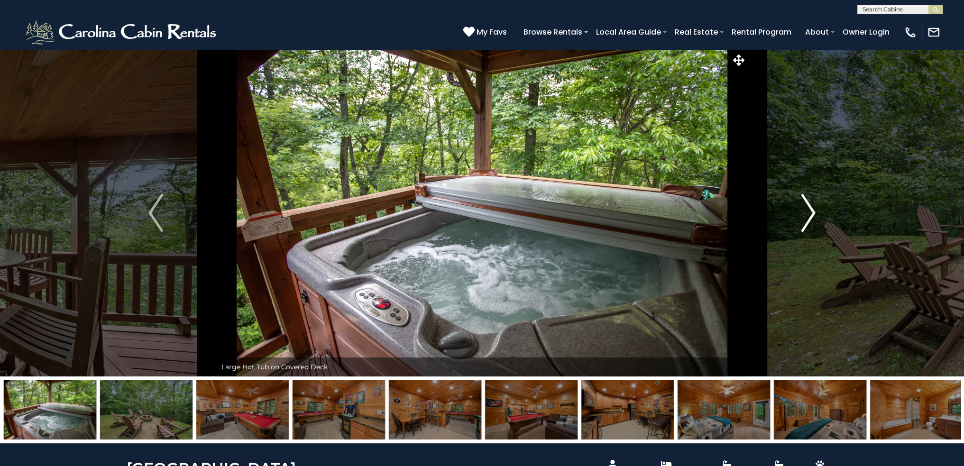
click at [811, 212] on img "Next" at bounding box center [808, 213] width 14 height 38
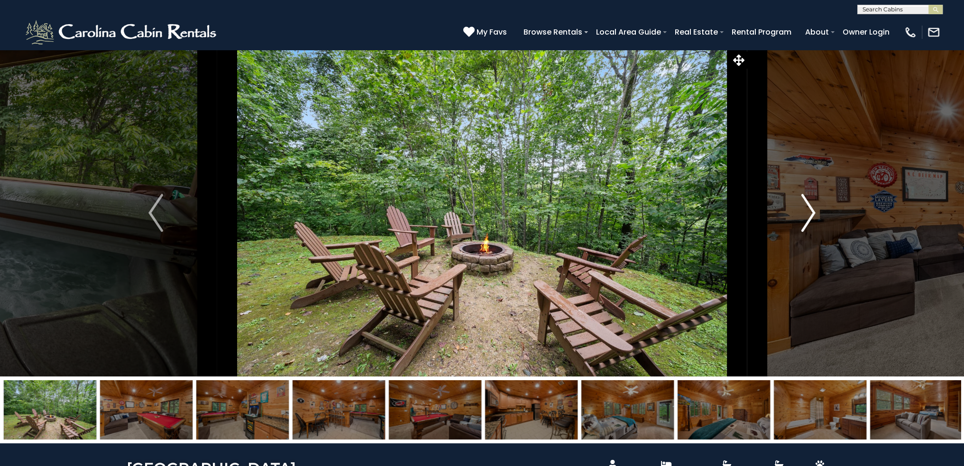
click at [811, 212] on img "Next" at bounding box center [808, 213] width 14 height 38
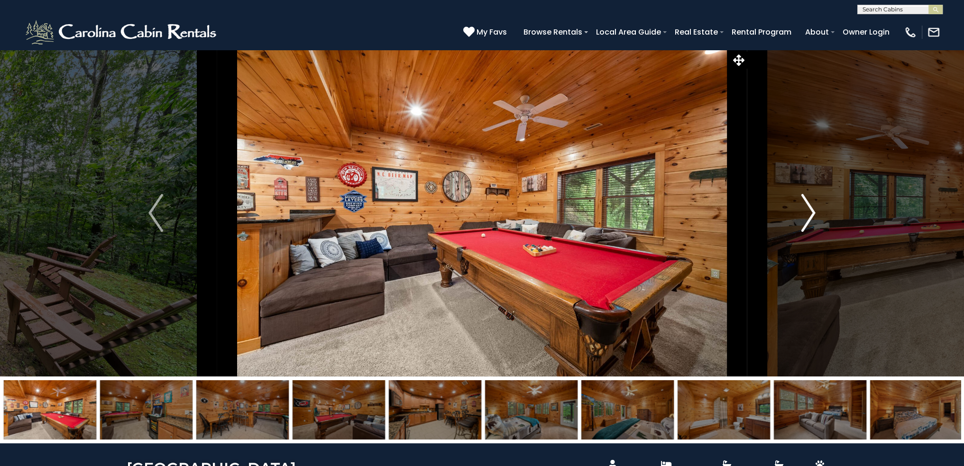
click at [811, 212] on img "Next" at bounding box center [808, 213] width 14 height 38
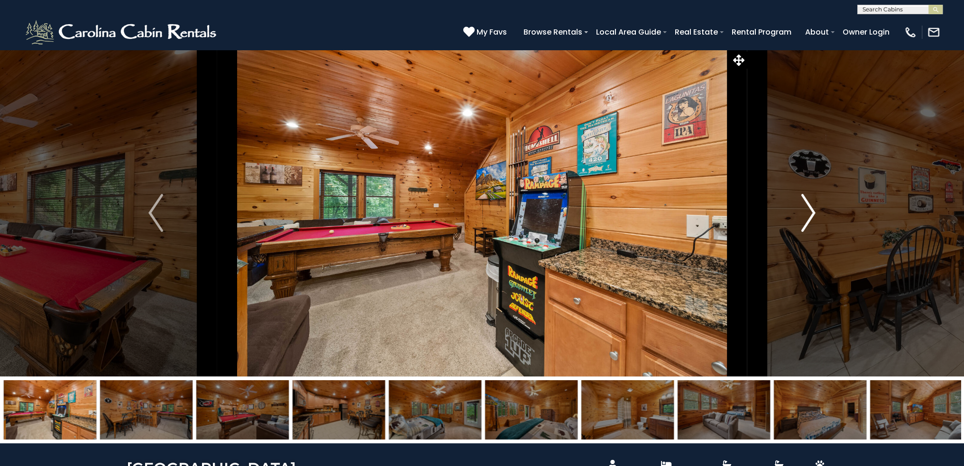
click at [811, 212] on img "Next" at bounding box center [808, 213] width 14 height 38
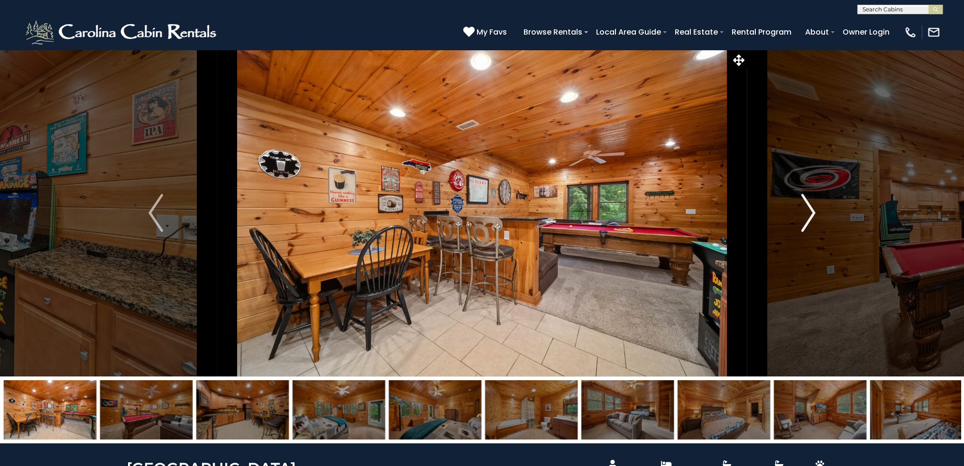
click at [811, 212] on img "Next" at bounding box center [808, 213] width 14 height 38
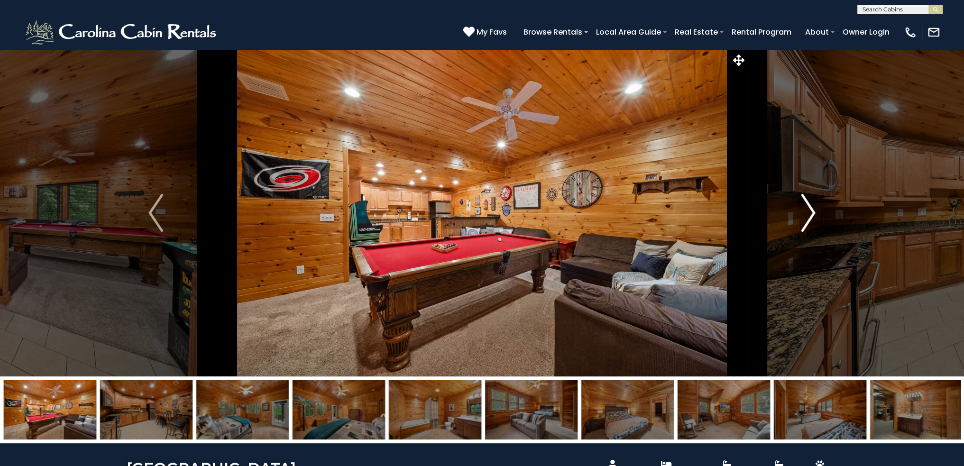
click at [814, 215] on img "Next" at bounding box center [808, 213] width 14 height 38
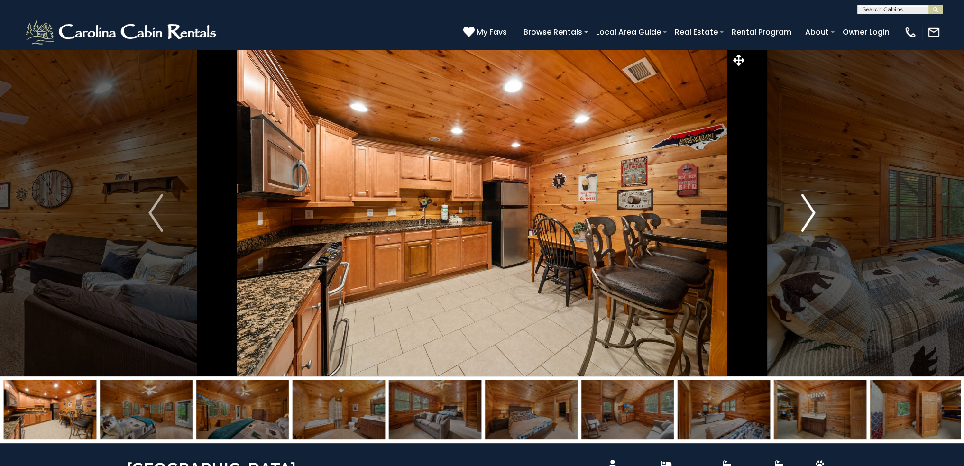
click at [814, 215] on img "Next" at bounding box center [808, 213] width 14 height 38
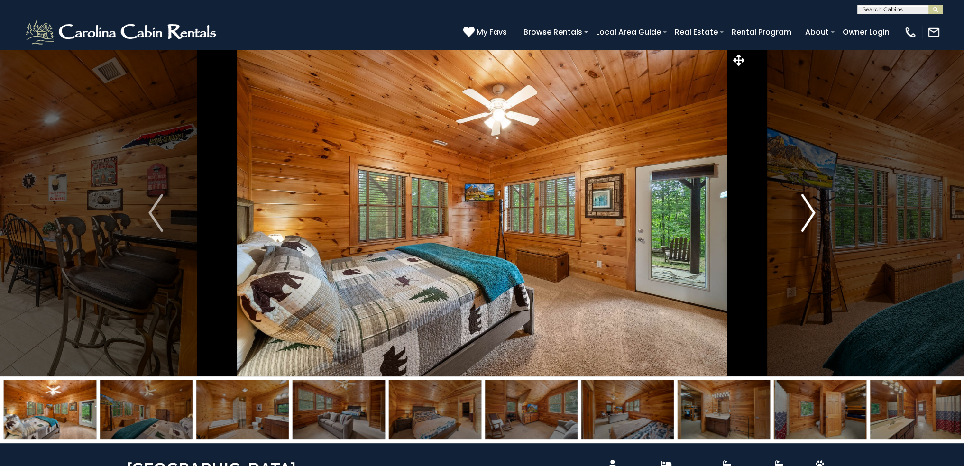
click at [814, 215] on img "Next" at bounding box center [808, 213] width 14 height 38
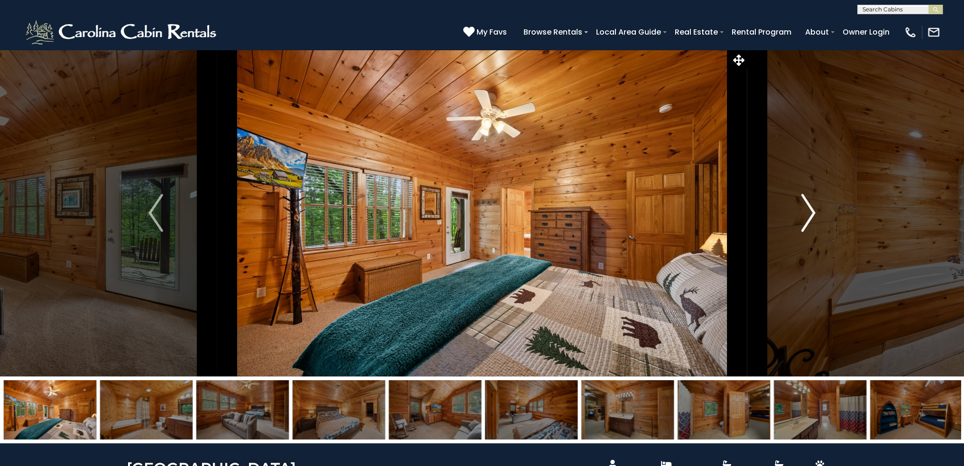
click at [814, 215] on img "Next" at bounding box center [808, 213] width 14 height 38
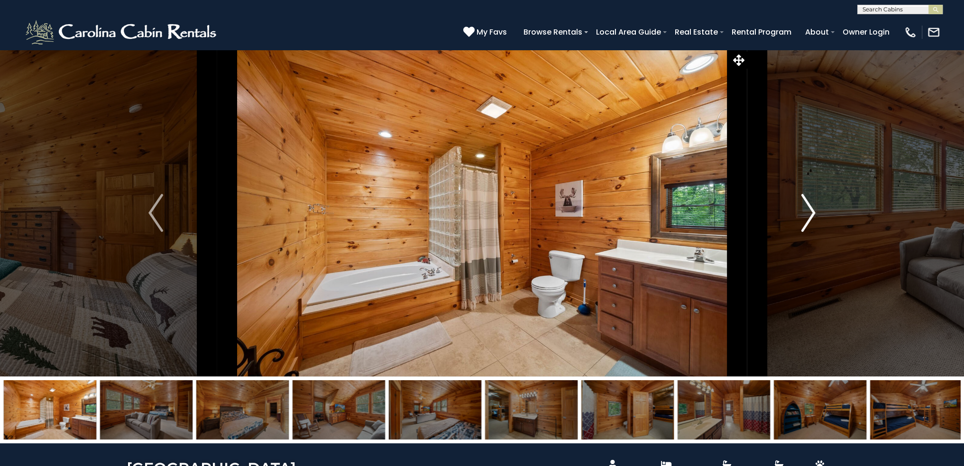
click at [814, 215] on img "Next" at bounding box center [808, 213] width 14 height 38
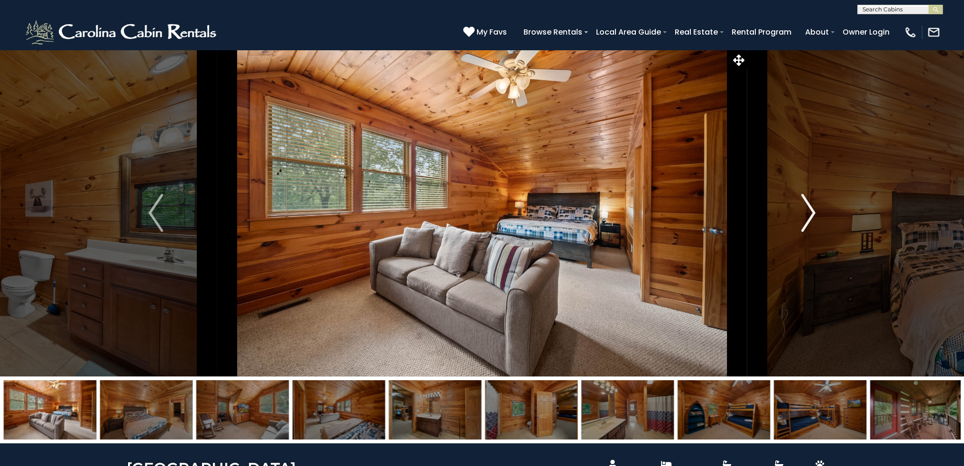
click at [814, 215] on img "Next" at bounding box center [808, 213] width 14 height 38
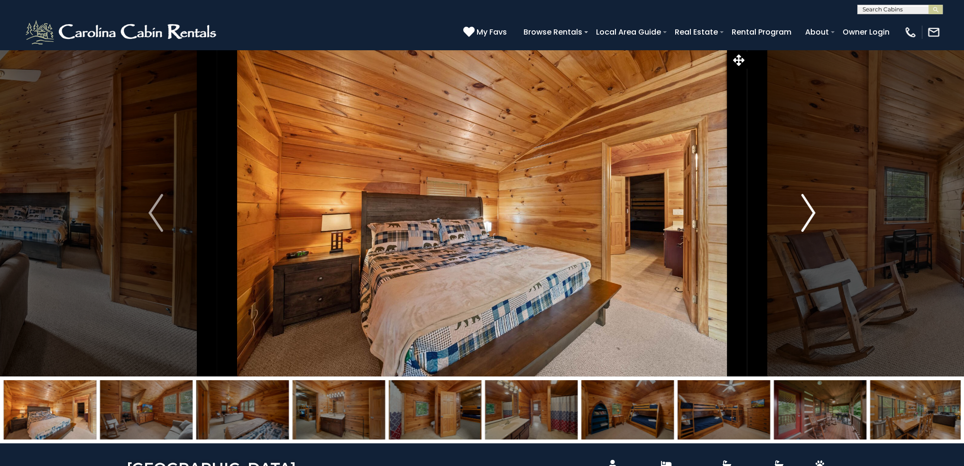
click at [814, 215] on img "Next" at bounding box center [808, 213] width 14 height 38
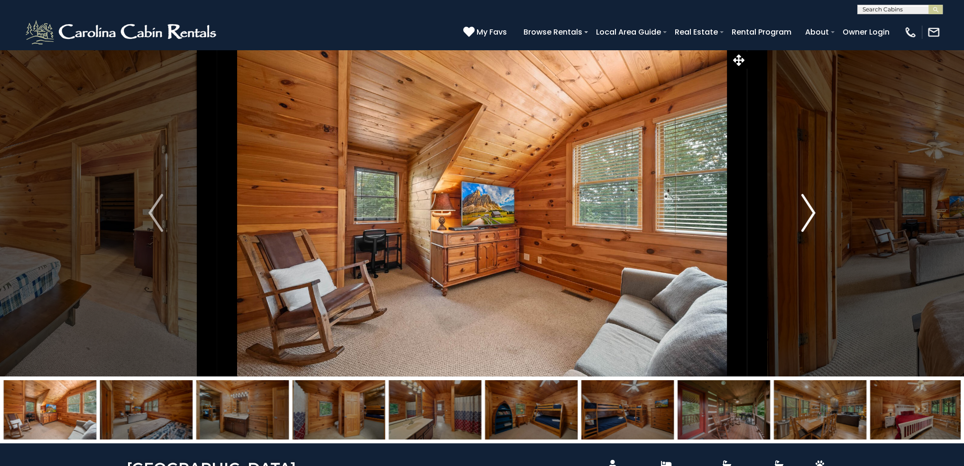
click at [814, 215] on img "Next" at bounding box center [808, 213] width 14 height 38
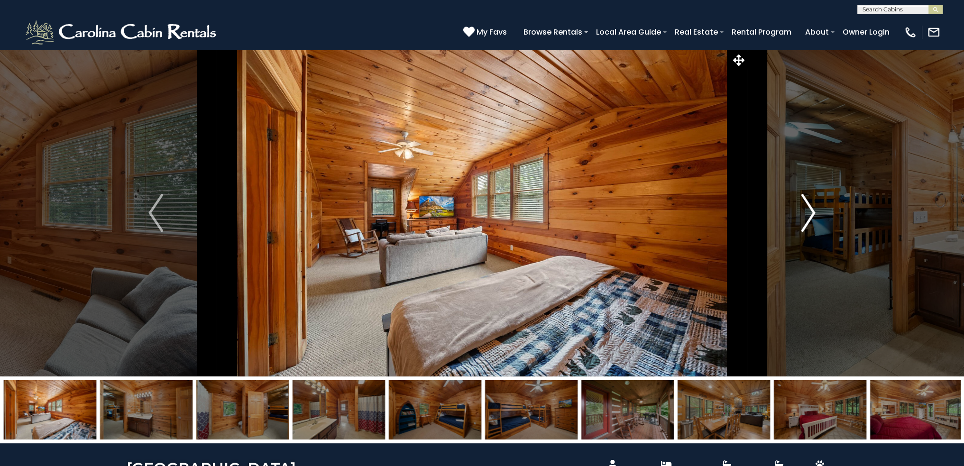
click at [814, 215] on img "Next" at bounding box center [808, 213] width 14 height 38
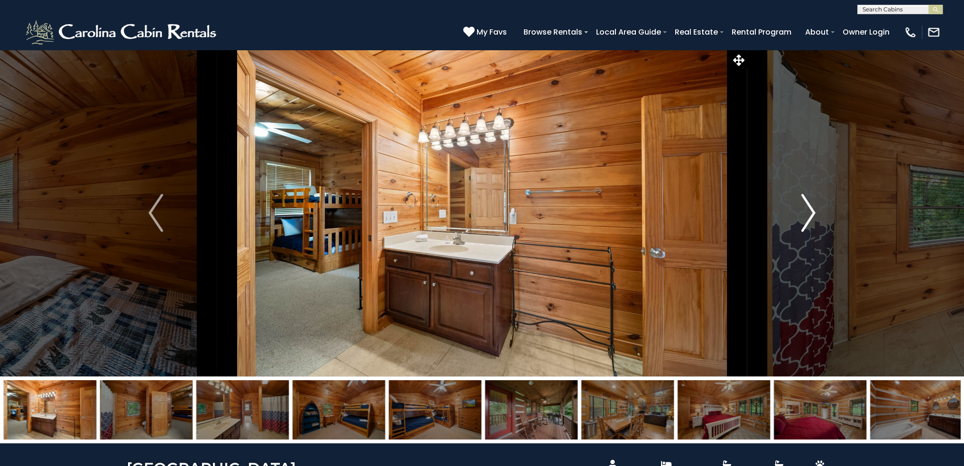
click at [814, 215] on img "Next" at bounding box center [808, 213] width 14 height 38
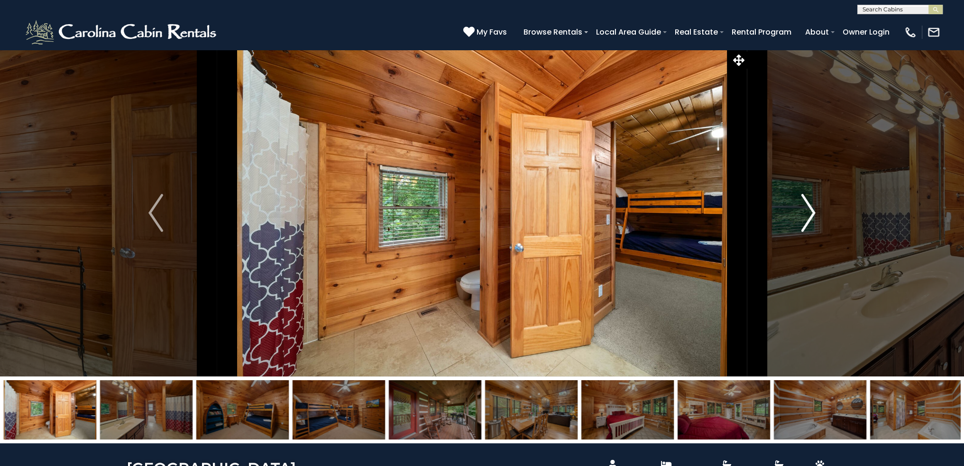
click at [814, 215] on img "Next" at bounding box center [808, 213] width 14 height 38
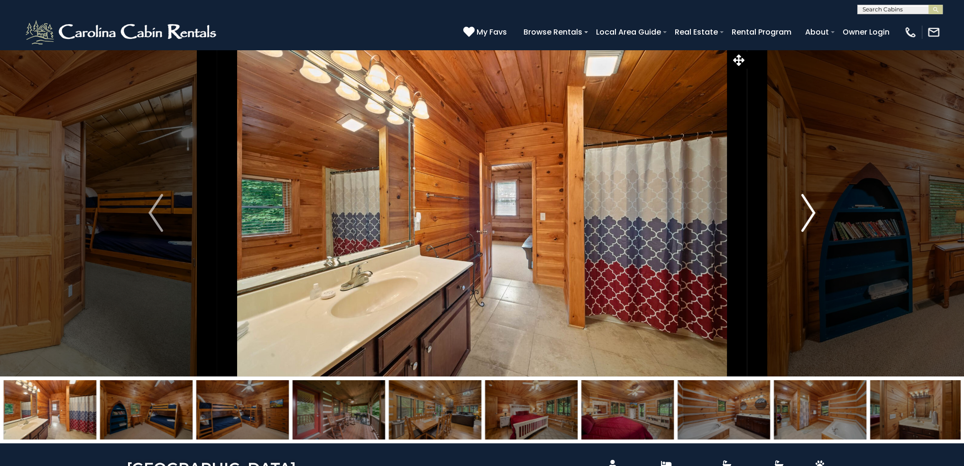
click at [814, 215] on img "Next" at bounding box center [808, 213] width 14 height 38
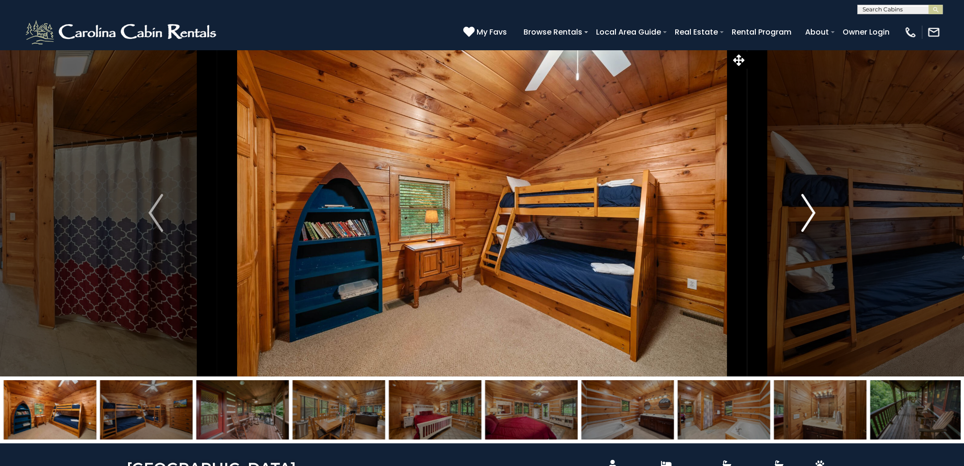
click at [814, 215] on img "Next" at bounding box center [808, 213] width 14 height 38
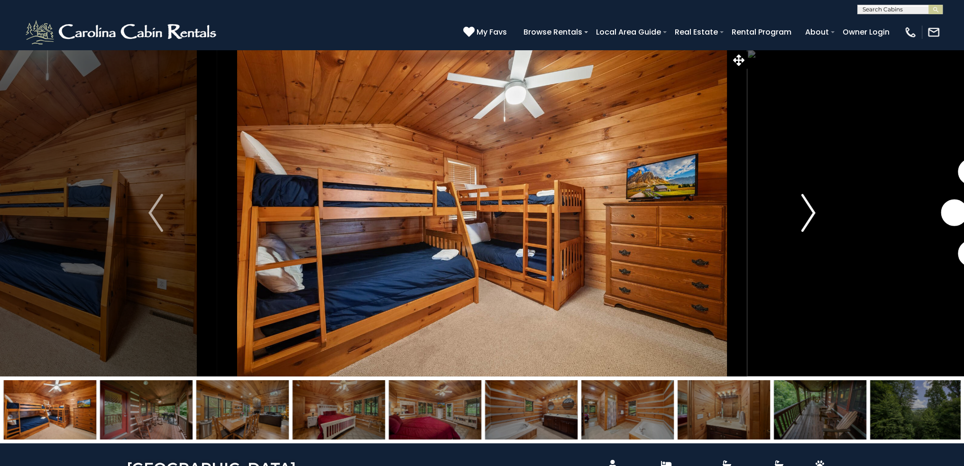
click at [814, 215] on img "Next" at bounding box center [808, 213] width 14 height 38
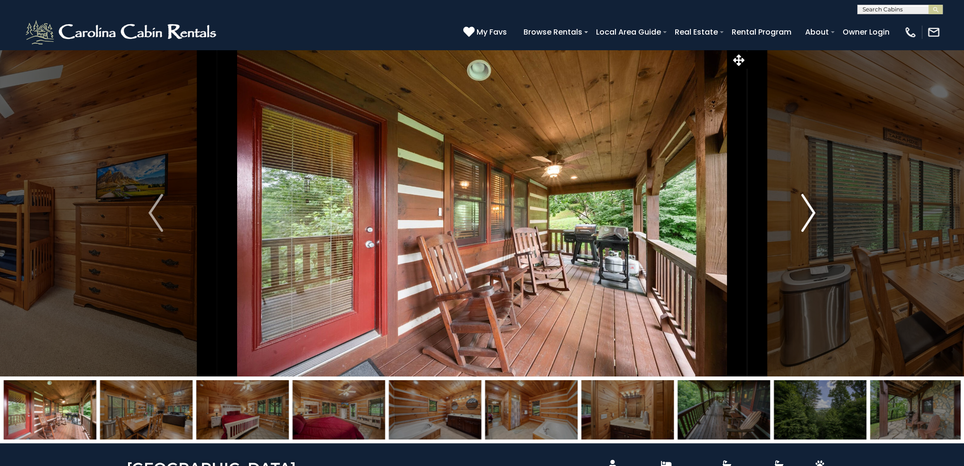
click at [814, 215] on img "Next" at bounding box center [808, 213] width 14 height 38
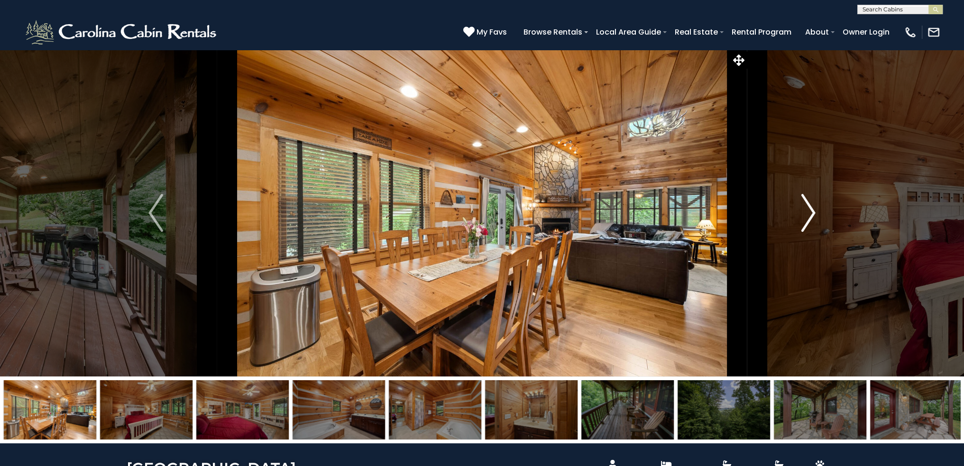
click at [814, 215] on img "Next" at bounding box center [808, 213] width 14 height 38
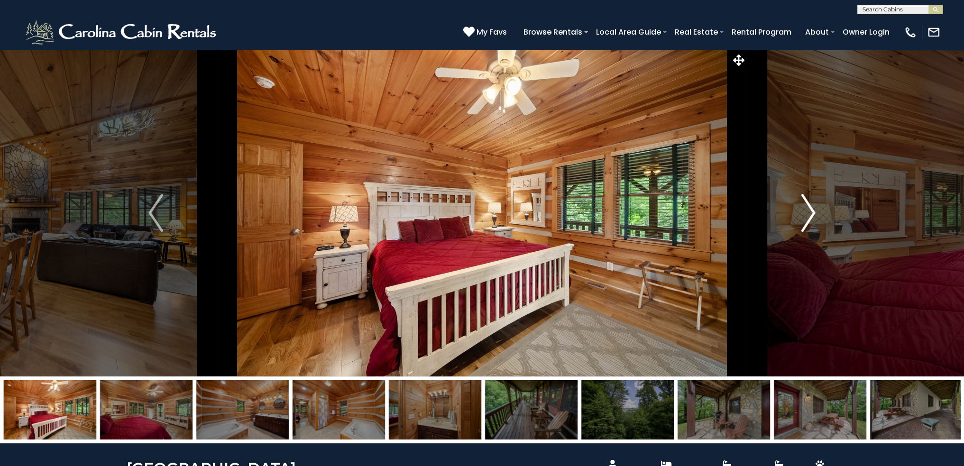
click at [814, 215] on img "Next" at bounding box center [808, 213] width 14 height 38
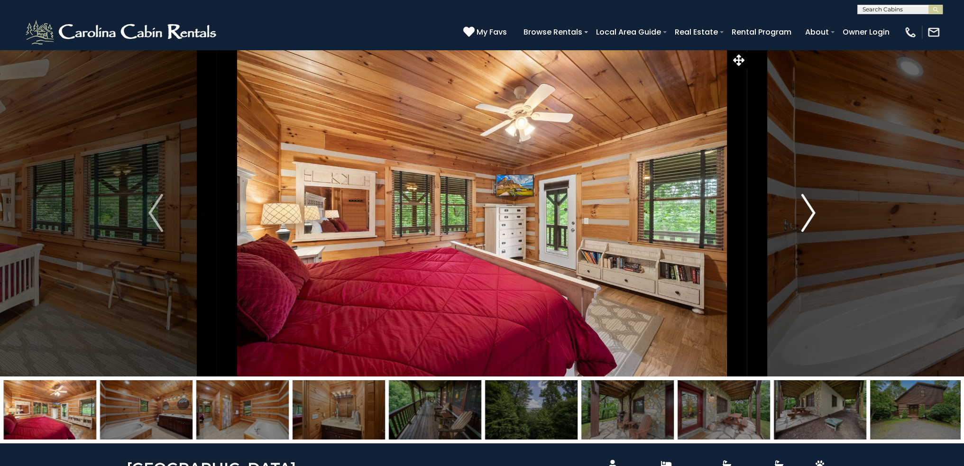
click at [814, 215] on img "Next" at bounding box center [808, 213] width 14 height 38
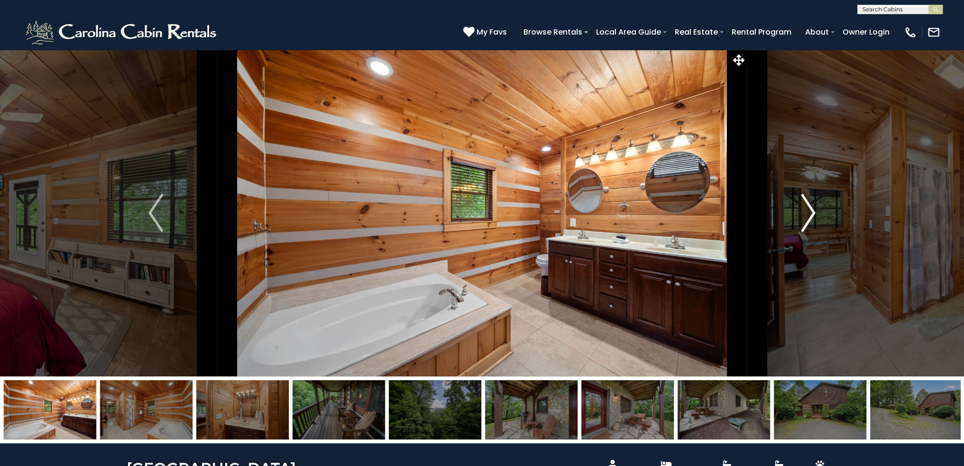
click at [814, 215] on img "Next" at bounding box center [808, 213] width 14 height 38
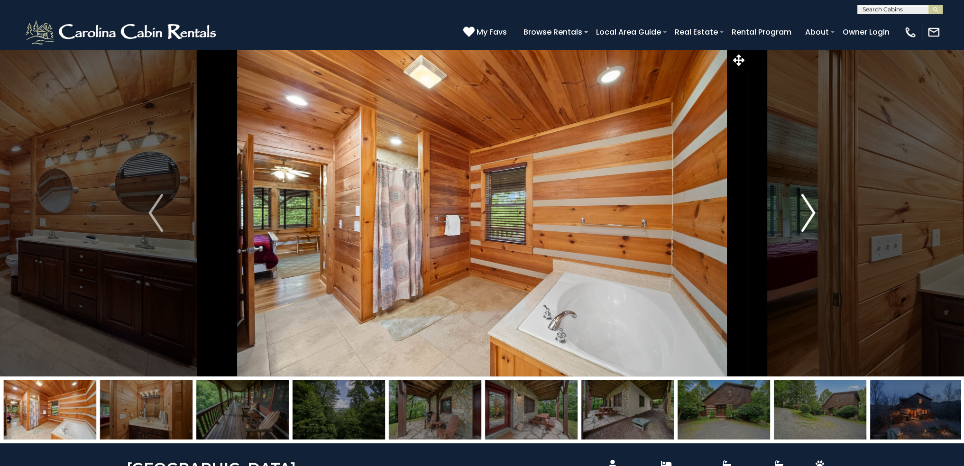
click at [814, 215] on img "Next" at bounding box center [808, 213] width 14 height 38
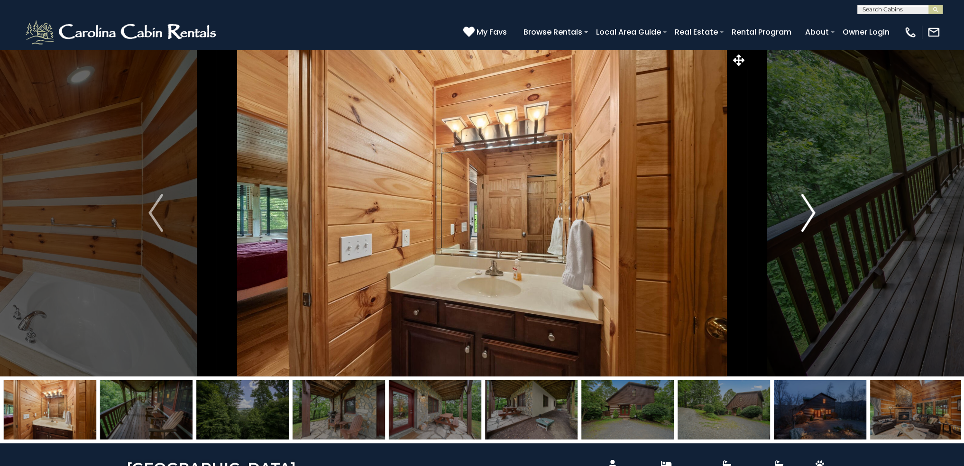
click at [814, 215] on img "Next" at bounding box center [808, 213] width 14 height 38
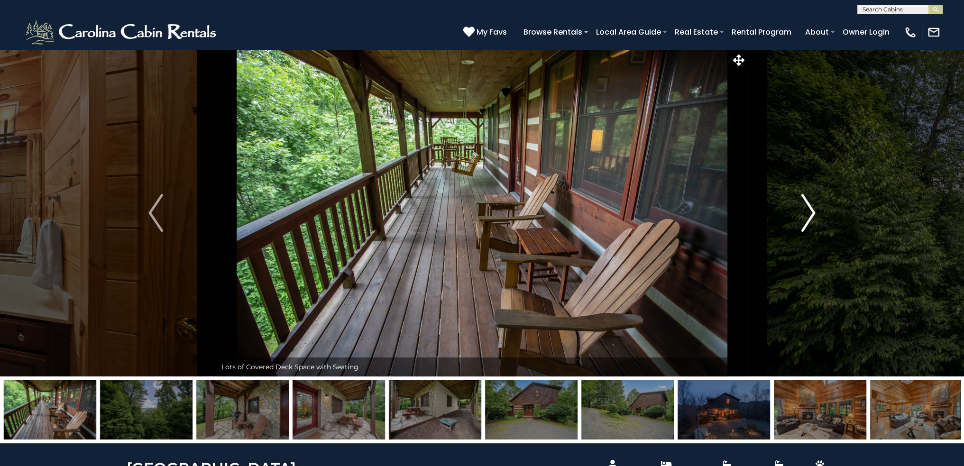
click at [814, 215] on img "Next" at bounding box center [808, 213] width 14 height 38
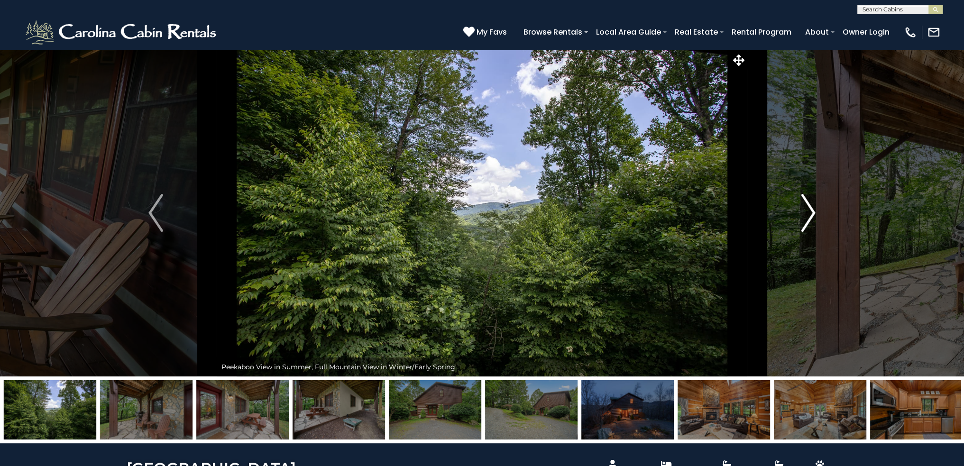
click at [814, 215] on img "Next" at bounding box center [808, 213] width 14 height 38
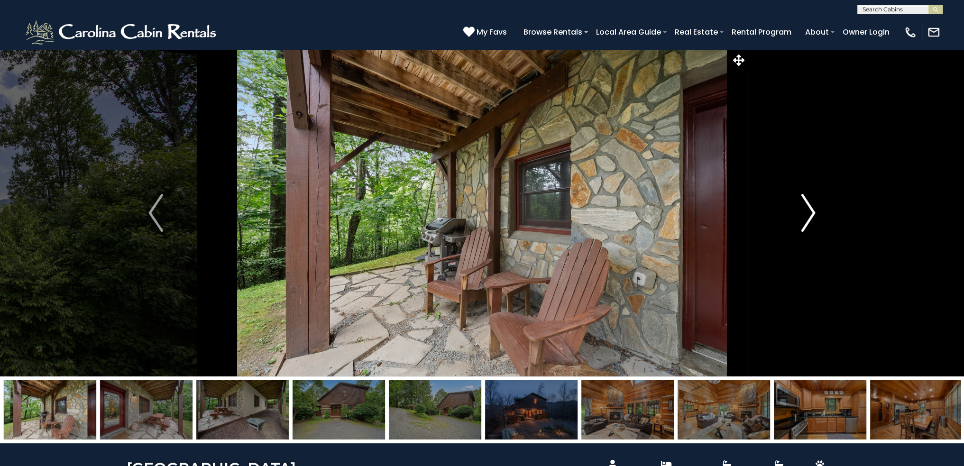
click at [814, 215] on img "Next" at bounding box center [808, 213] width 14 height 38
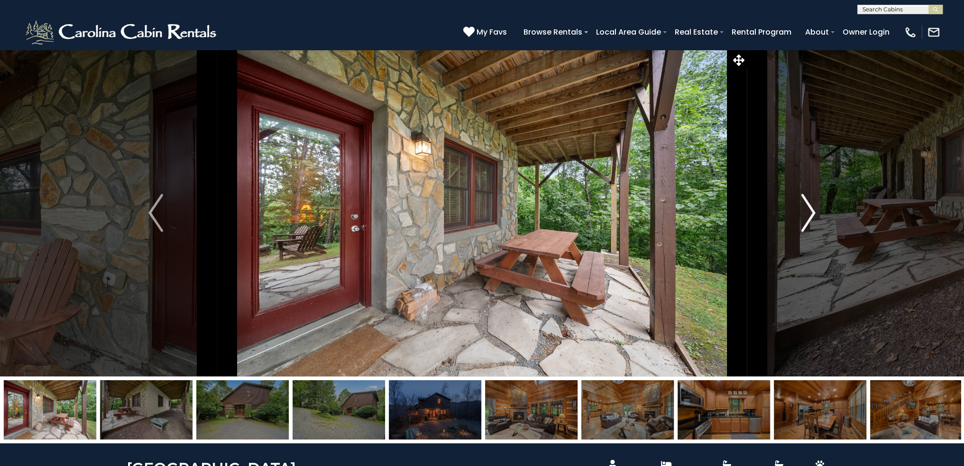
click at [814, 215] on img "Next" at bounding box center [808, 213] width 14 height 38
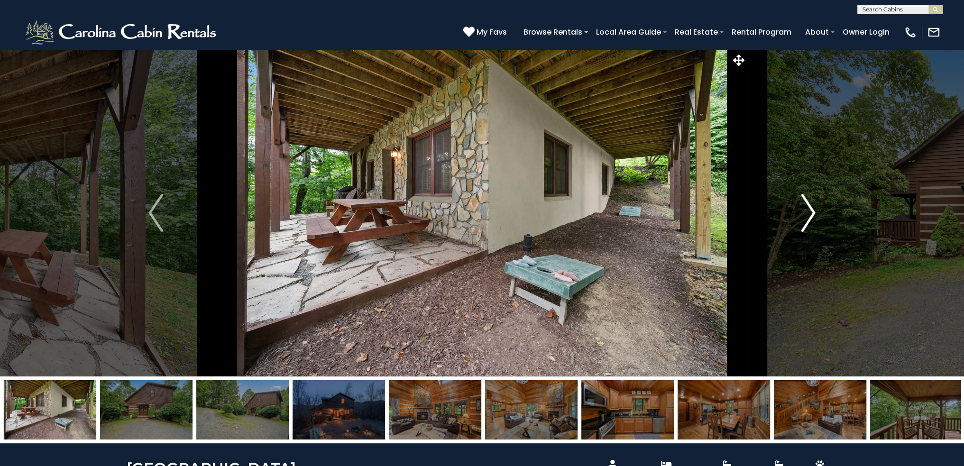
click at [814, 215] on img "Next" at bounding box center [808, 213] width 14 height 38
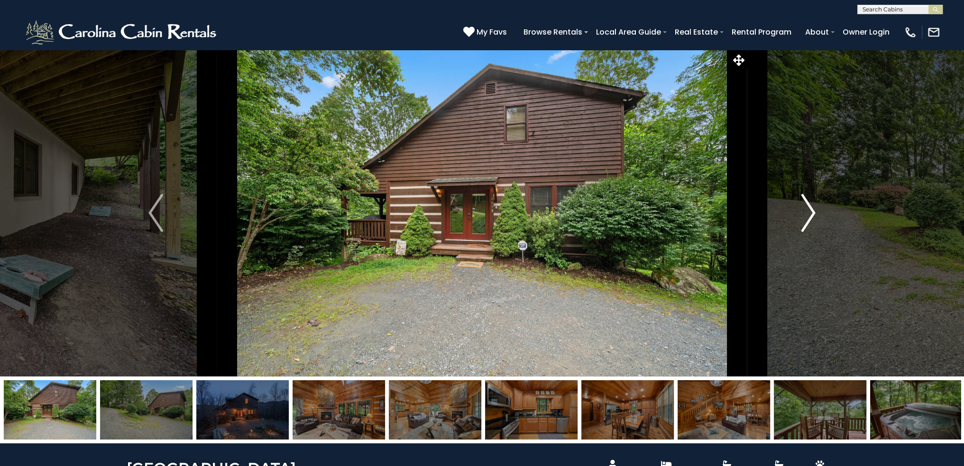
click at [814, 215] on img "Next" at bounding box center [808, 213] width 14 height 38
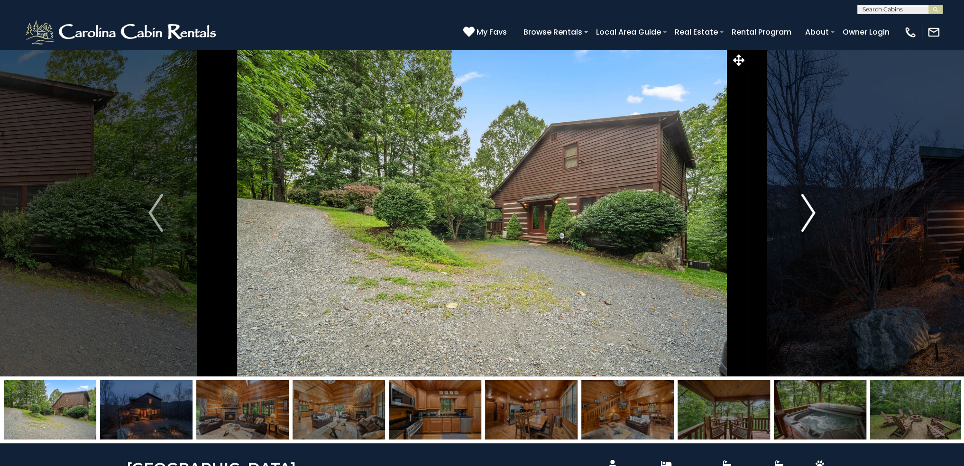
click at [814, 215] on img "Next" at bounding box center [808, 213] width 14 height 38
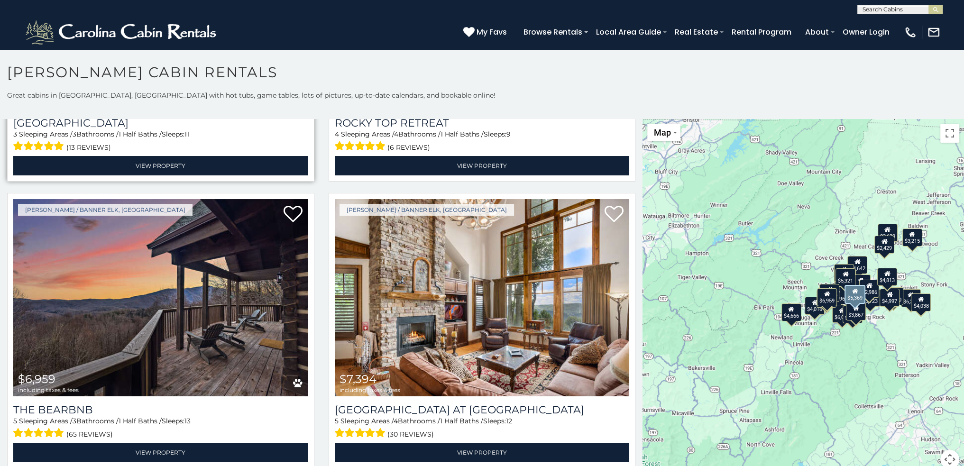
scroll to position [237, 0]
